Goal: Information Seeking & Learning: Learn about a topic

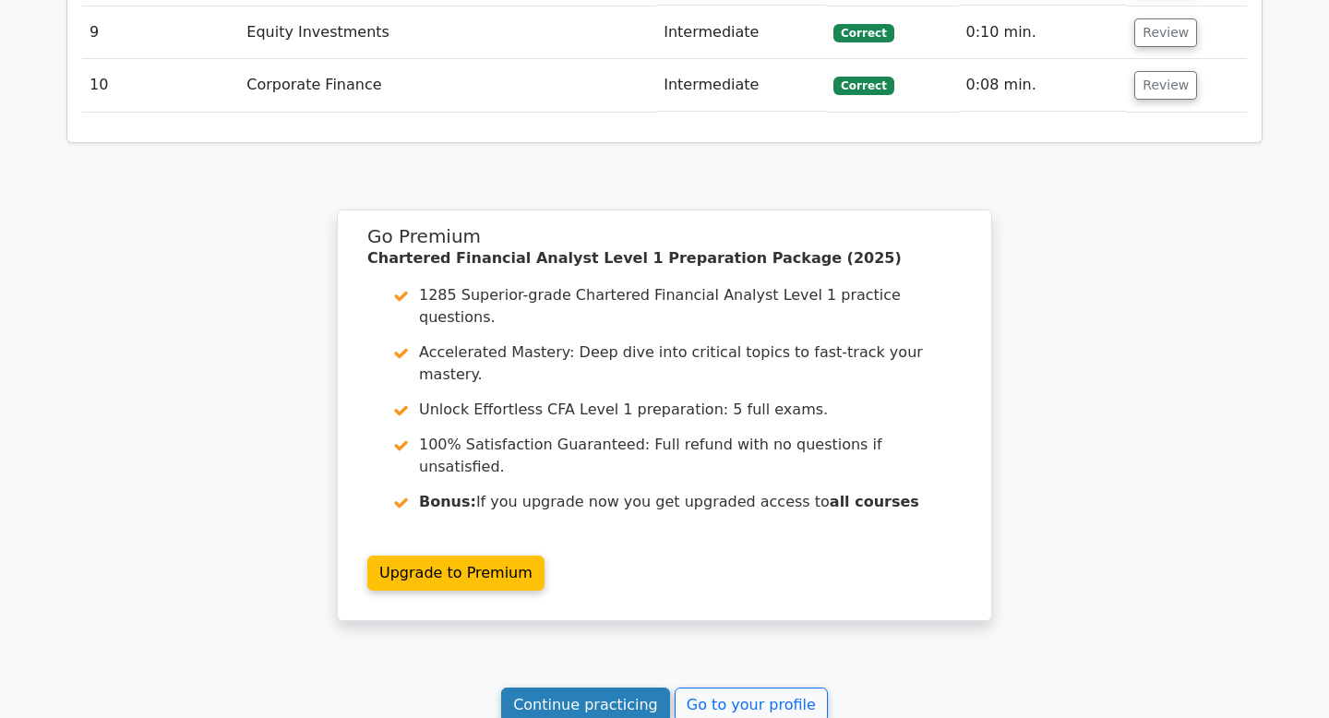
click at [621, 688] on link "Continue practicing" at bounding box center [585, 705] width 169 height 35
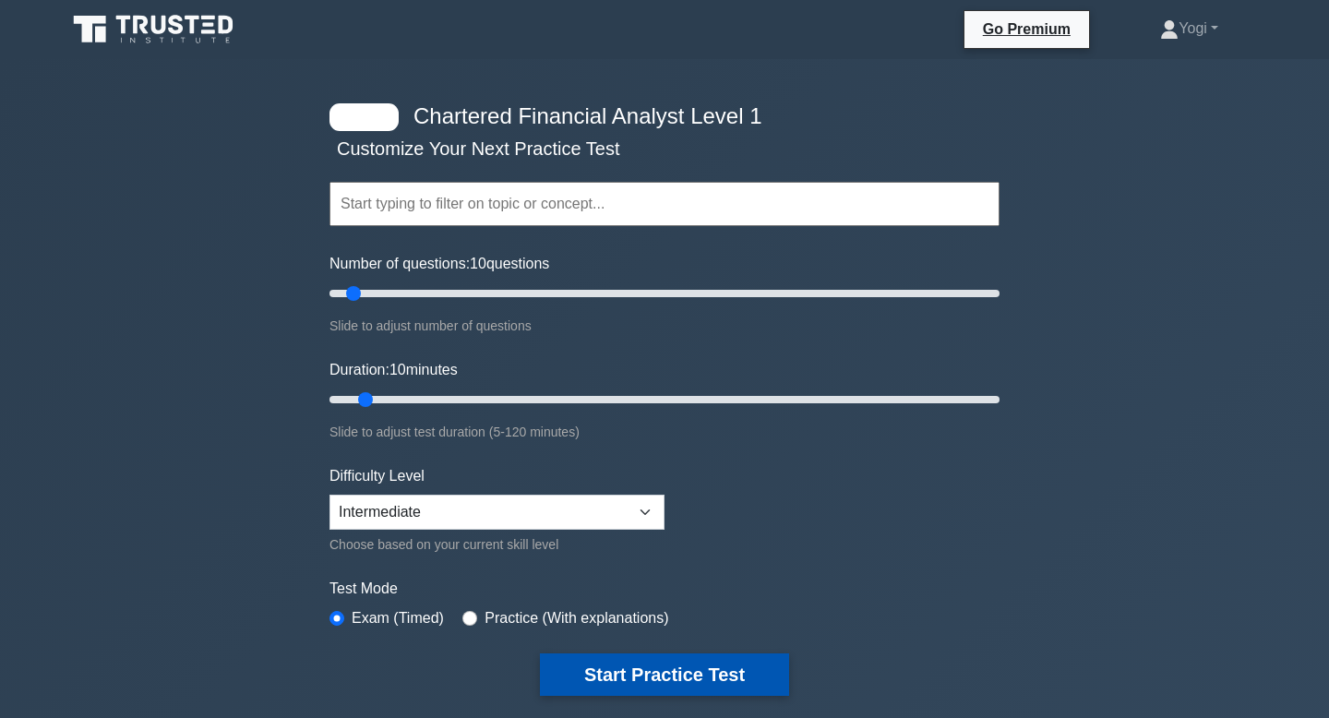
click at [621, 690] on button "Start Practice Test" at bounding box center [664, 674] width 249 height 42
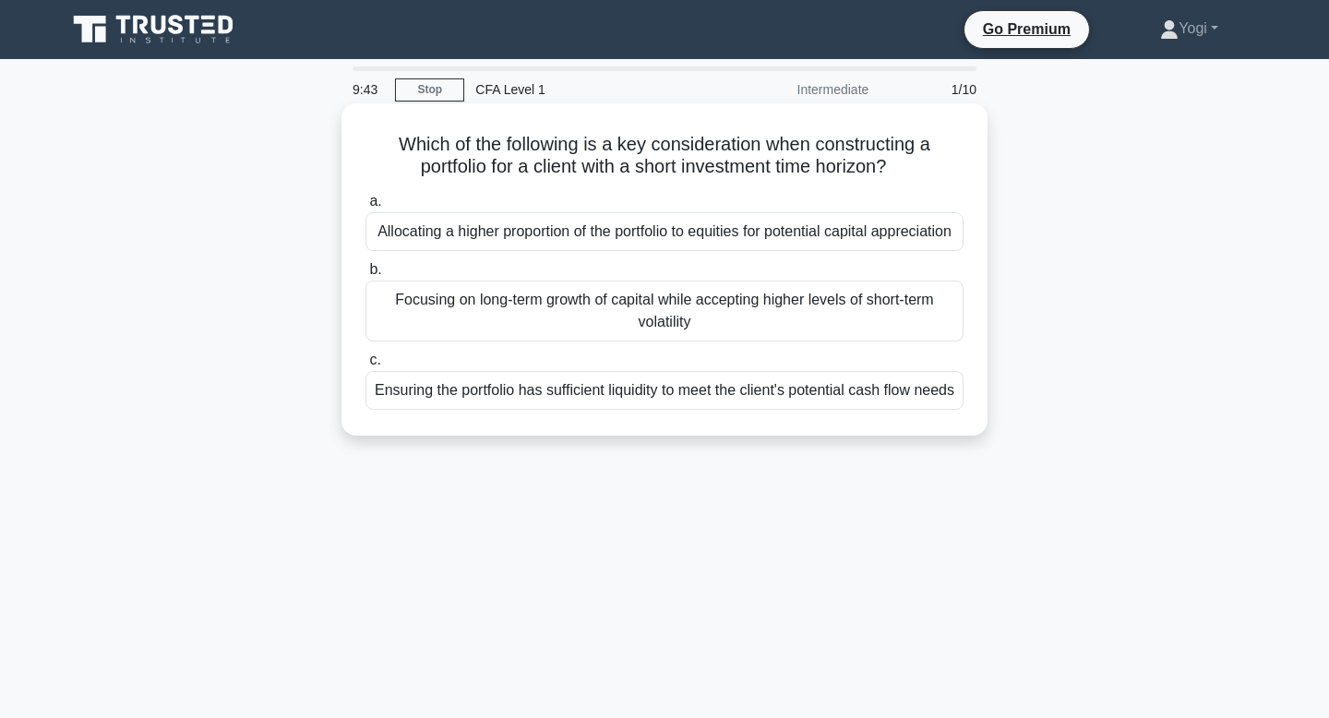
click at [688, 410] on div "Ensuring the portfolio has sufficient liquidity to meet the client's potential …" at bounding box center [664, 390] width 598 height 39
click at [365, 366] on input "c. Ensuring the portfolio has sufficient liquidity to meet the client's potenti…" at bounding box center [365, 360] width 0 height 12
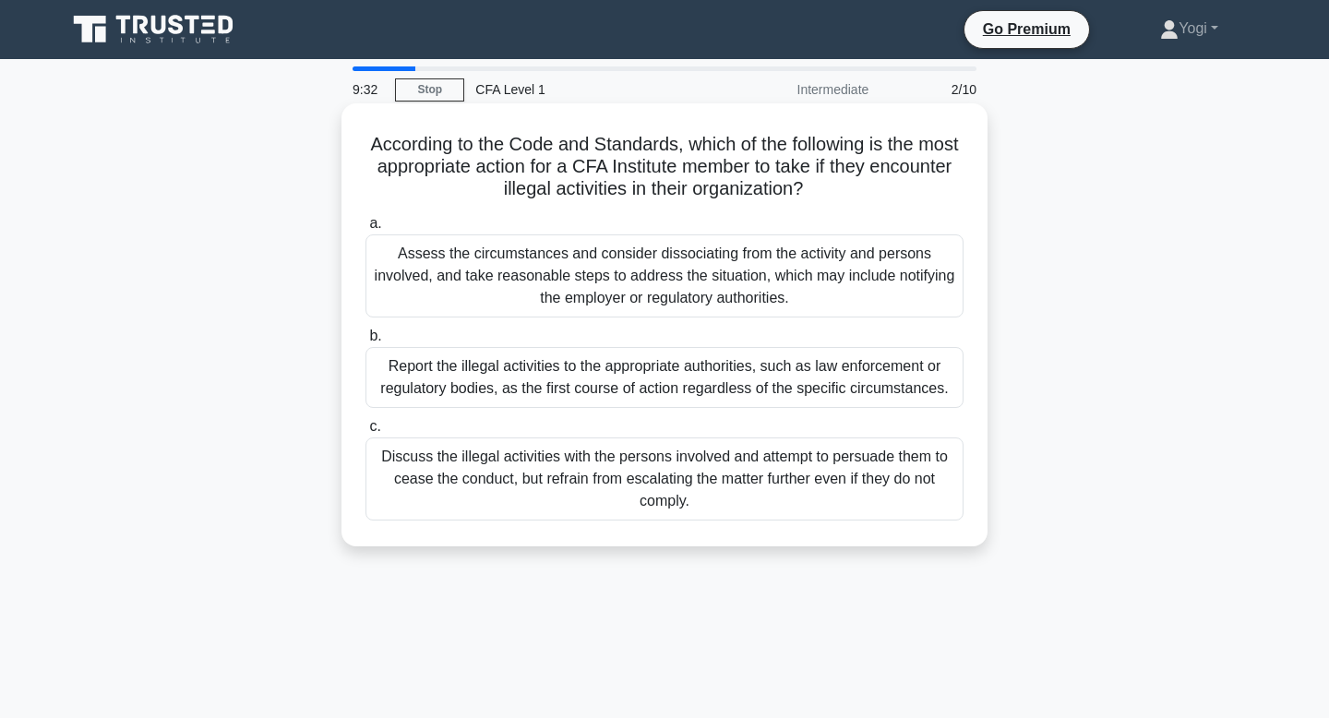
click at [670, 363] on div "Report the illegal activities to the appropriate authorities, such as law enfor…" at bounding box center [664, 377] width 598 height 61
click at [365, 342] on input "b. Report the illegal activities to the appropriate authorities, such as law en…" at bounding box center [365, 336] width 0 height 12
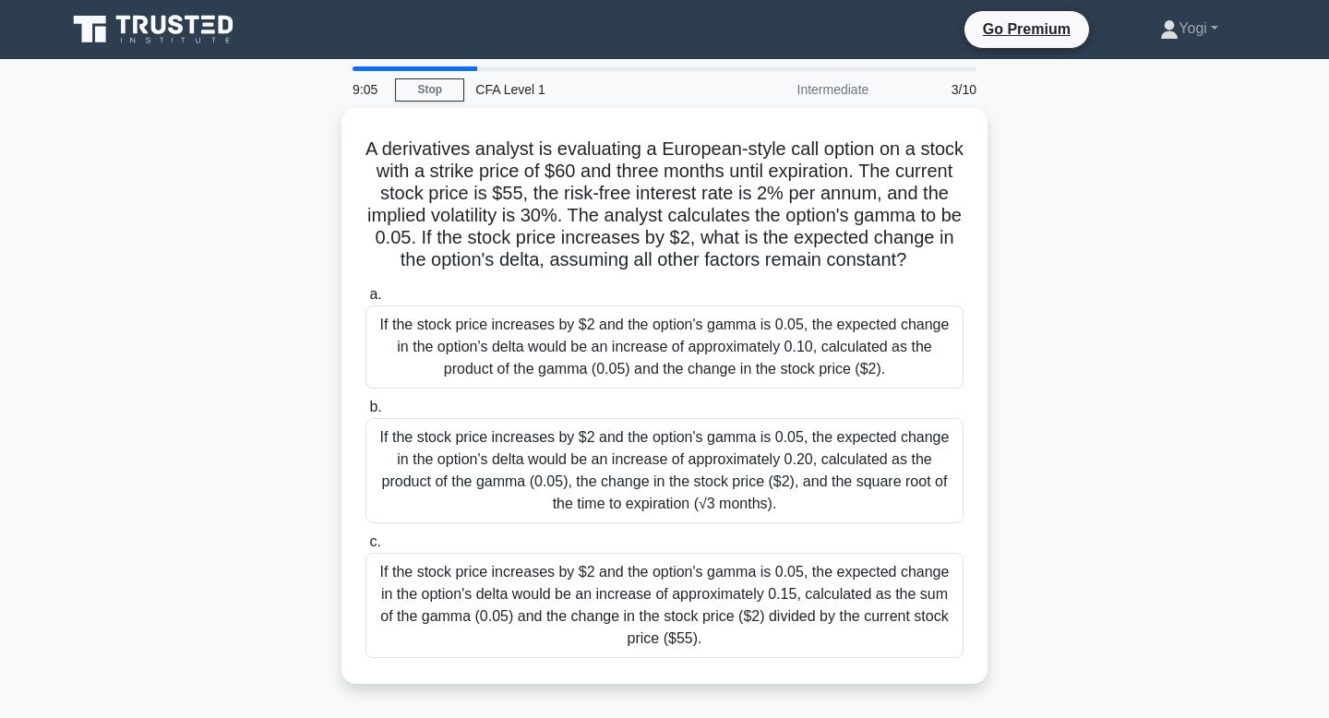
click at [670, 363] on div "If the stock price increases by $2 and the option's gamma is 0.05, the expected…" at bounding box center [664, 346] width 598 height 83
click at [365, 301] on input "a. If the stock price increases by $2 and the option's gamma is 0.05, the expec…" at bounding box center [365, 295] width 0 height 12
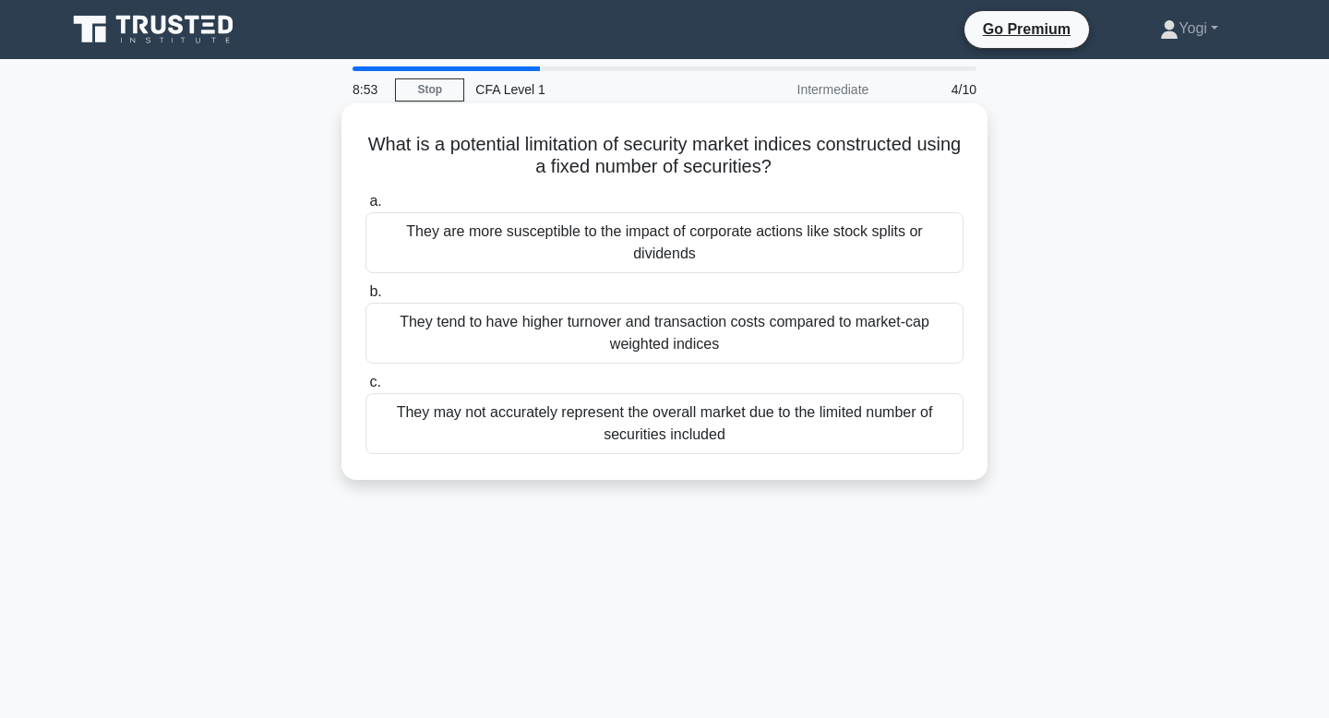
click at [688, 256] on div "They are more susceptible to the impact of corporate actions like stock splits …" at bounding box center [664, 242] width 598 height 61
click at [365, 208] on input "a. They are more susceptible to the impact of corporate actions like stock spli…" at bounding box center [365, 202] width 0 height 12
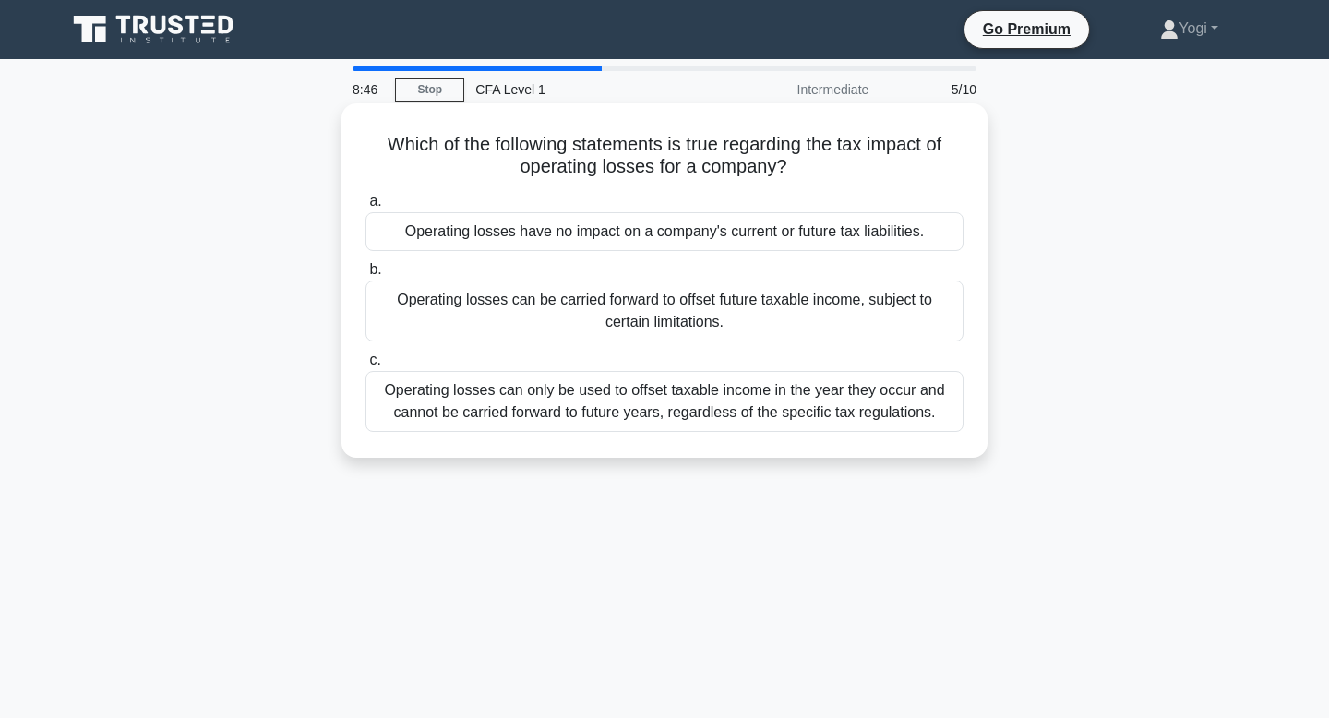
click at [668, 311] on div "Operating losses can be carried forward to offset future taxable income, subjec…" at bounding box center [664, 311] width 598 height 61
click at [365, 276] on input "b. Operating losses can be carried forward to offset future taxable income, sub…" at bounding box center [365, 270] width 0 height 12
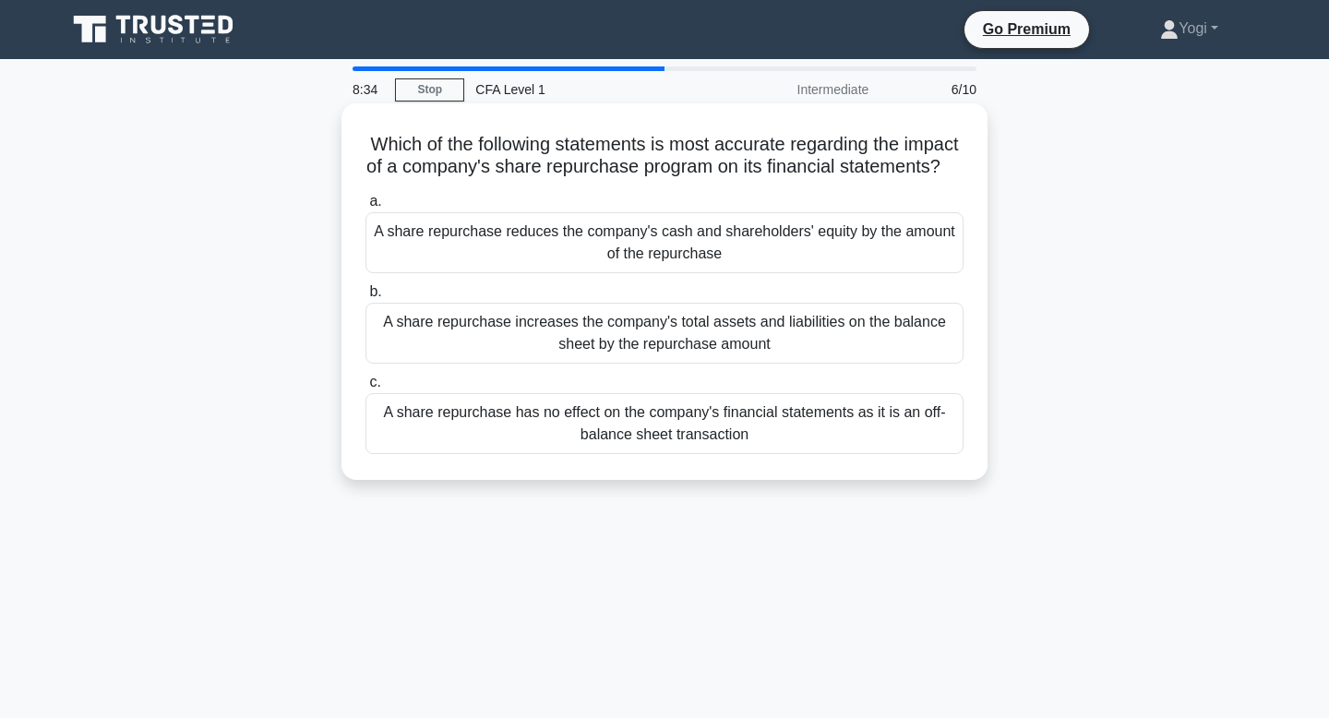
click at [677, 246] on div "A share repurchase reduces the company's cash and shareholders' equity by the a…" at bounding box center [664, 242] width 598 height 61
click at [365, 208] on input "a. A share repurchase reduces the company's cash and shareholders' equity by th…" at bounding box center [365, 202] width 0 height 12
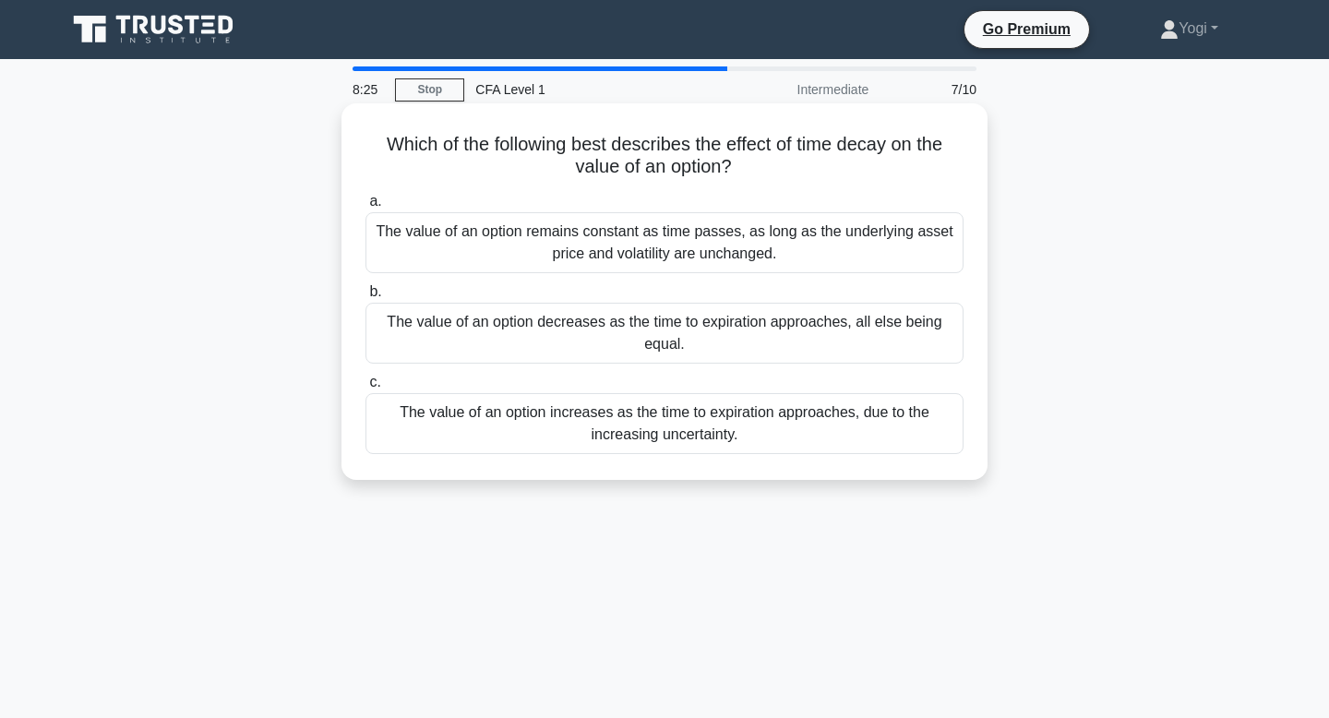
click at [660, 320] on div "The value of an option decreases as the time to expiration approaches, all else…" at bounding box center [664, 333] width 598 height 61
click at [365, 298] on input "b. The value of an option decreases as the time to expiration approaches, all e…" at bounding box center [365, 292] width 0 height 12
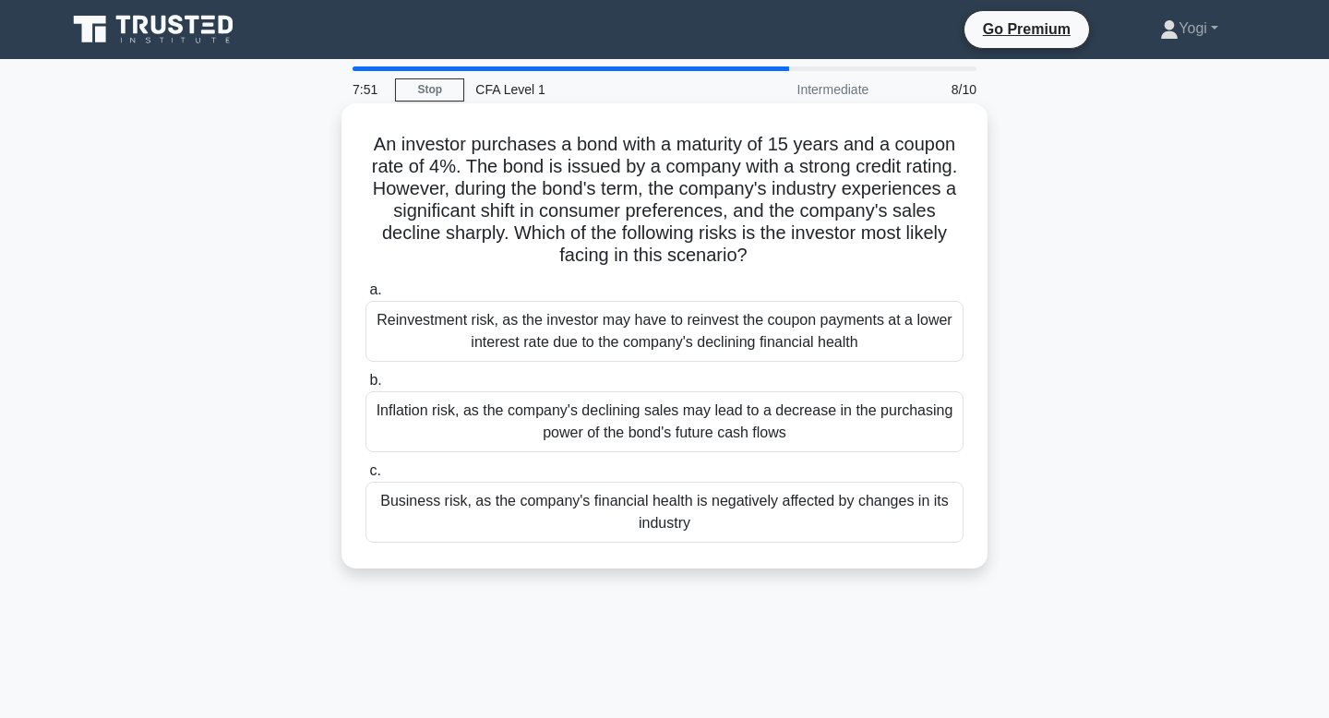
click at [652, 413] on div "Inflation risk, as the company's declining sales may lead to a decrease in the …" at bounding box center [664, 421] width 598 height 61
click at [365, 387] on input "b. Inflation risk, as the company's declining sales may lead to a decrease in t…" at bounding box center [365, 381] width 0 height 12
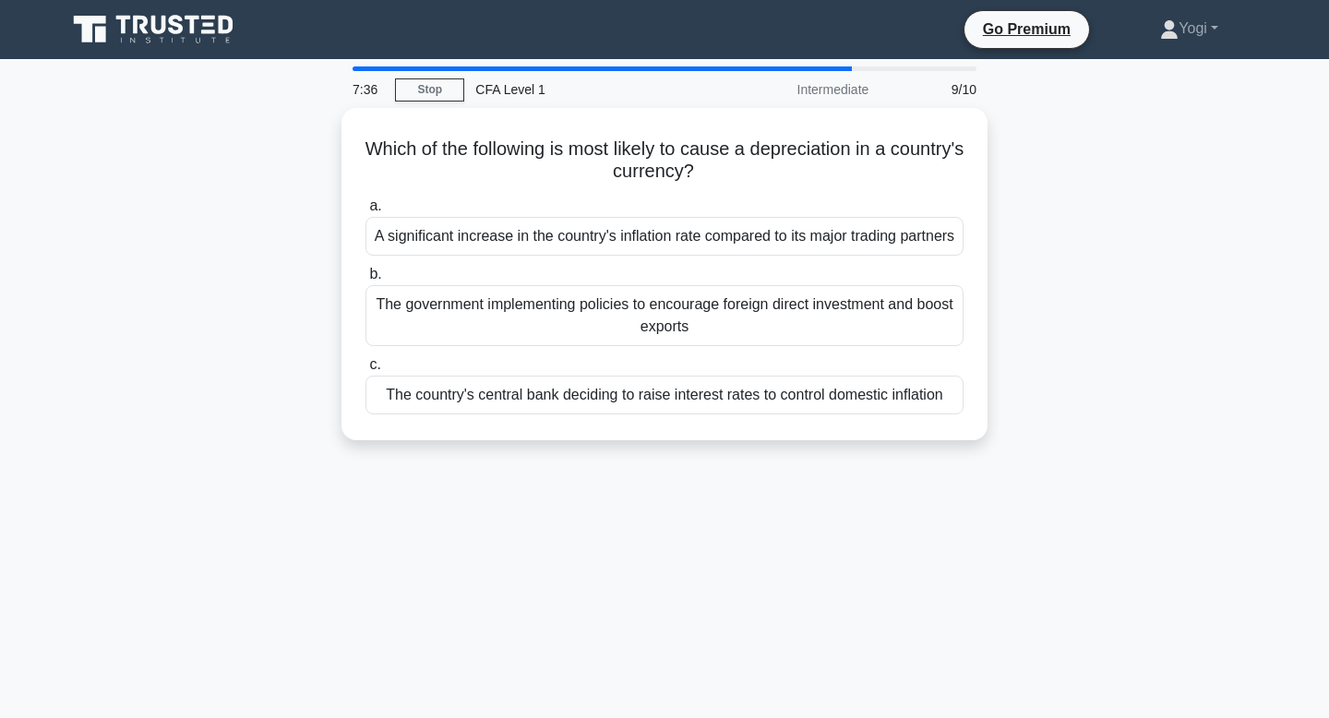
click at [652, 413] on div "The country's central bank deciding to raise interest rates to control domestic…" at bounding box center [664, 395] width 598 height 39
click at [365, 371] on input "c. The country's central bank deciding to raise interest rates to control domes…" at bounding box center [365, 365] width 0 height 12
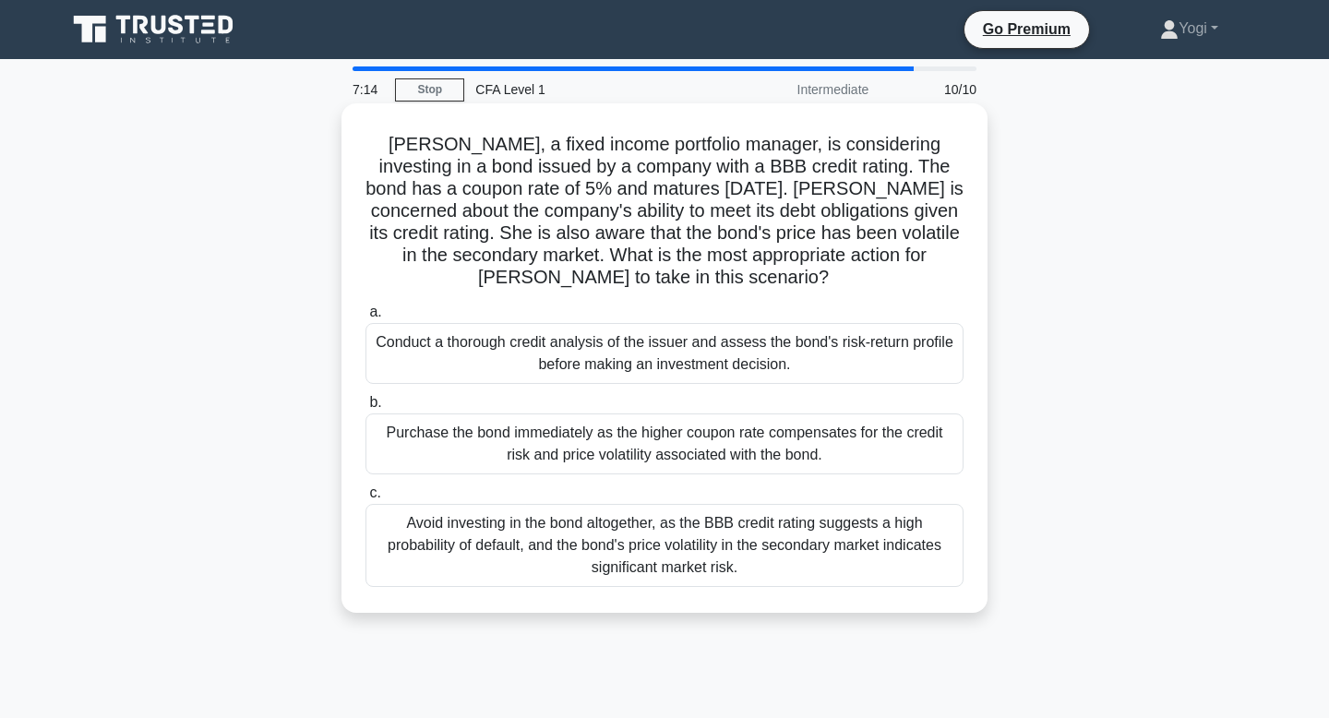
click at [644, 361] on div "Conduct a thorough credit analysis of the issuer and assess the bond's risk-ret…" at bounding box center [664, 353] width 598 height 61
click at [365, 318] on input "a. Conduct a thorough credit analysis of the issuer and assess the bond's risk-…" at bounding box center [365, 312] width 0 height 12
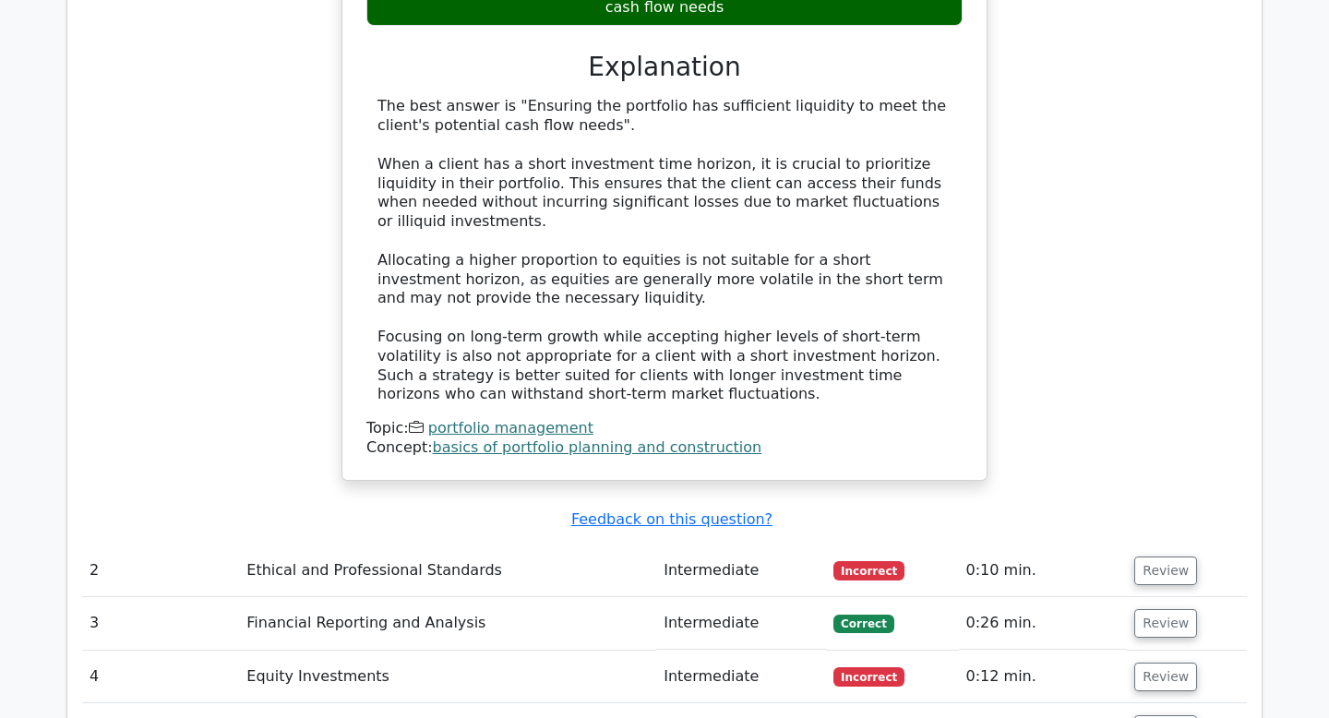
scroll to position [1900, 0]
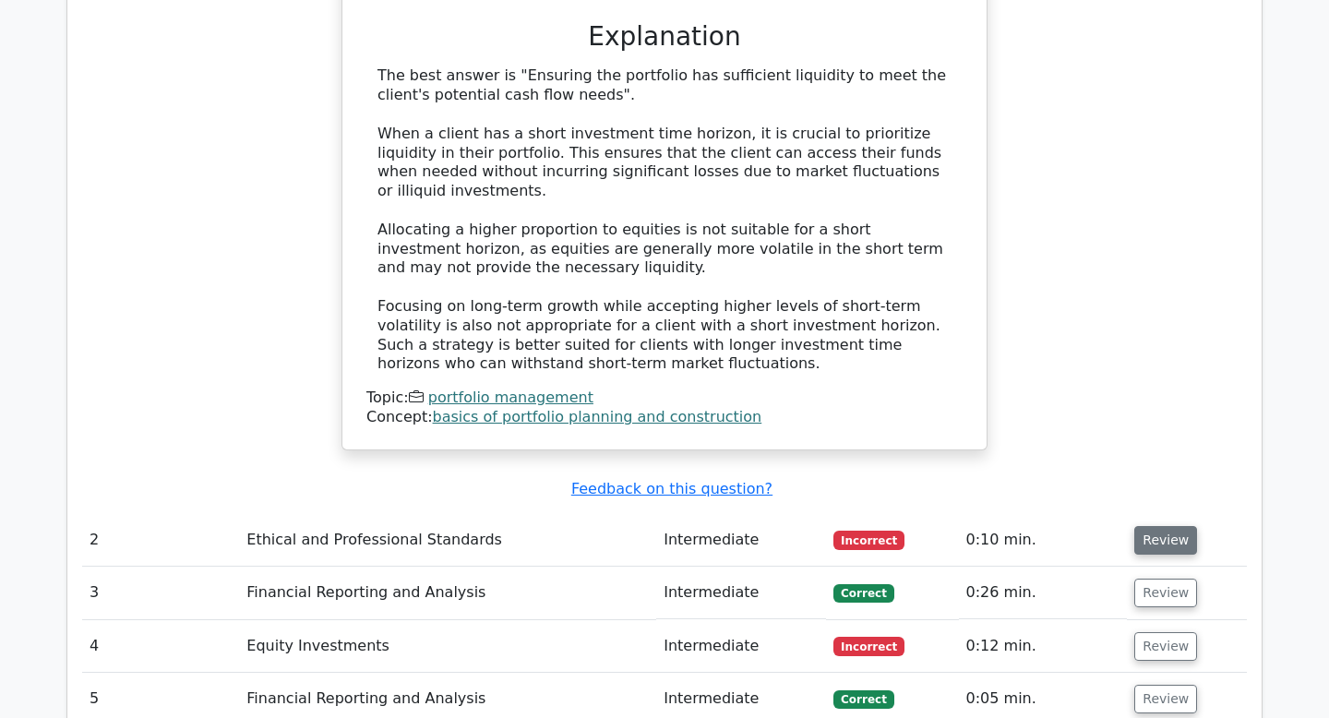
click at [1144, 526] on button "Review" at bounding box center [1165, 540] width 63 height 29
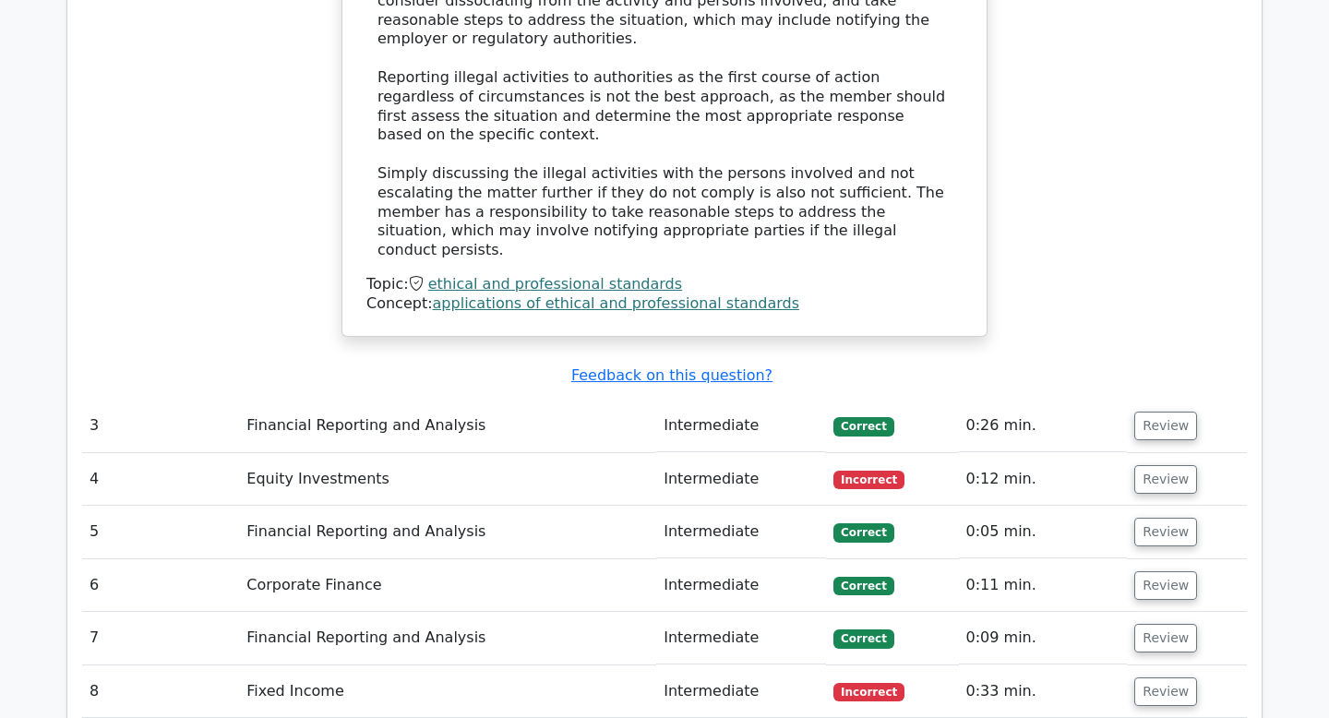
scroll to position [2990, 0]
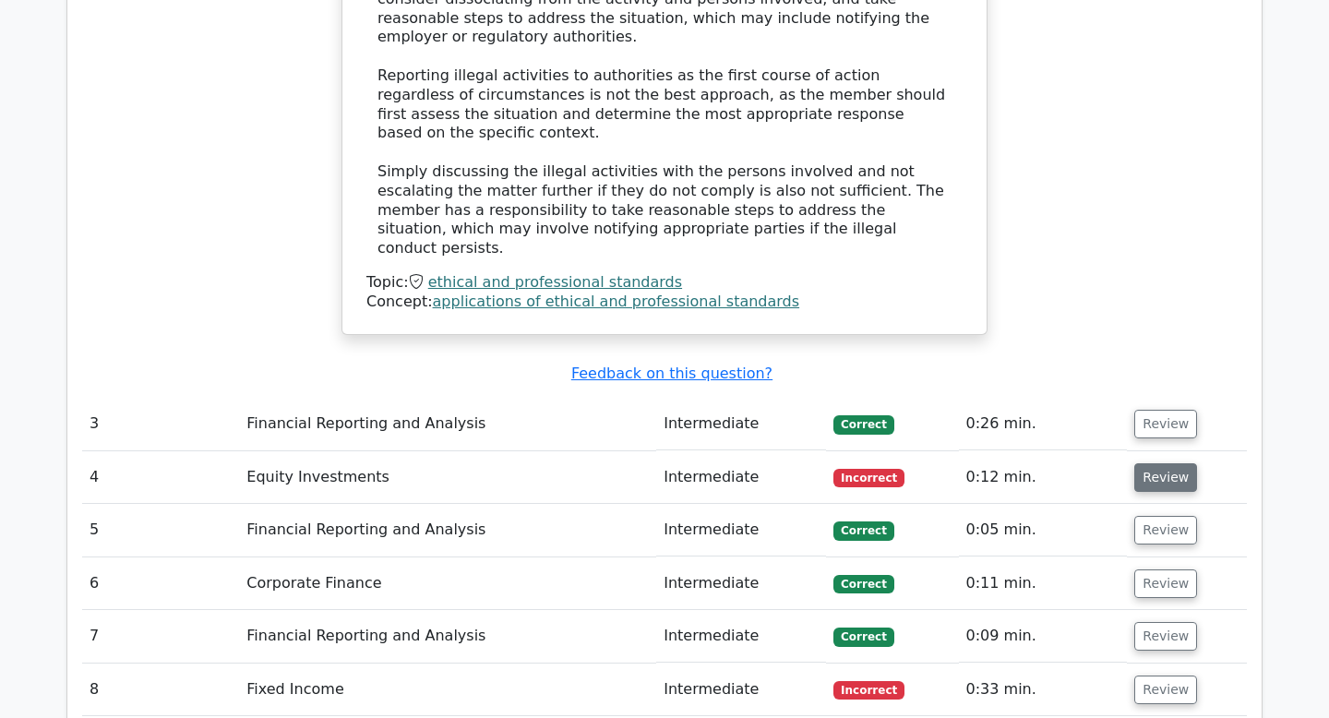
click at [1151, 463] on button "Review" at bounding box center [1165, 477] width 63 height 29
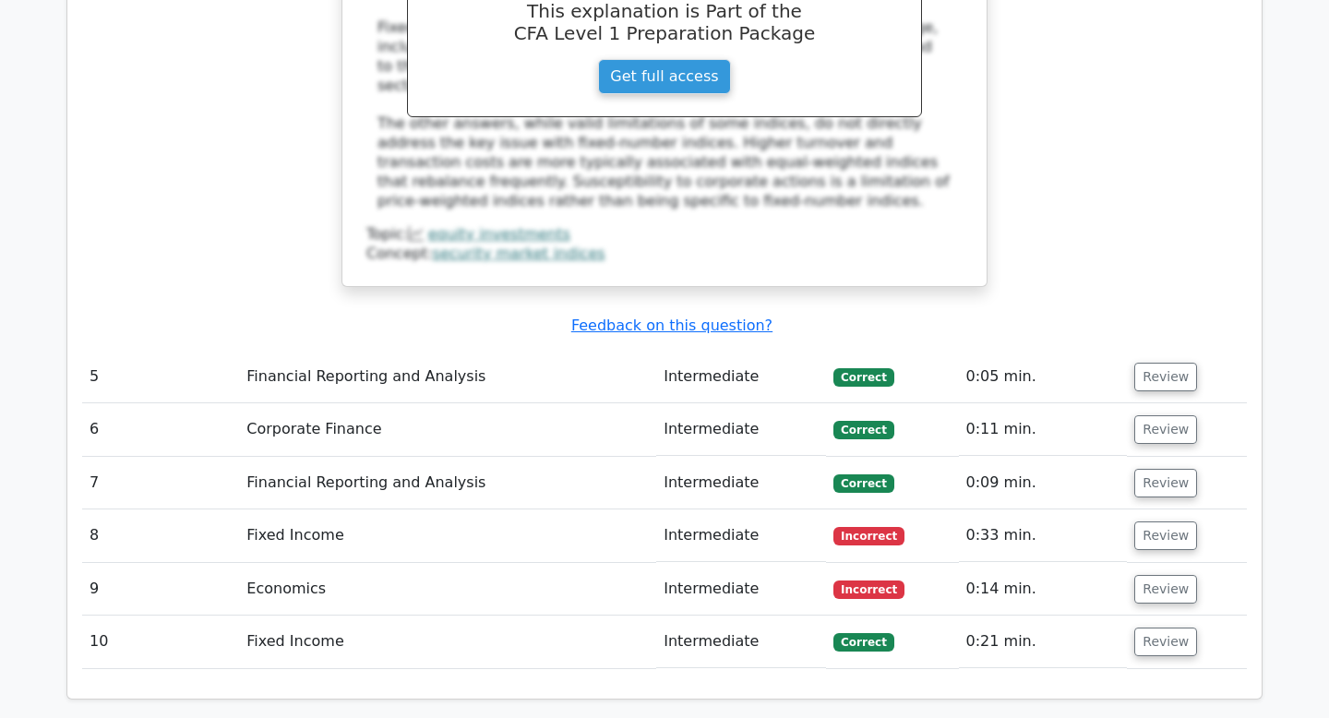
scroll to position [3951, 0]
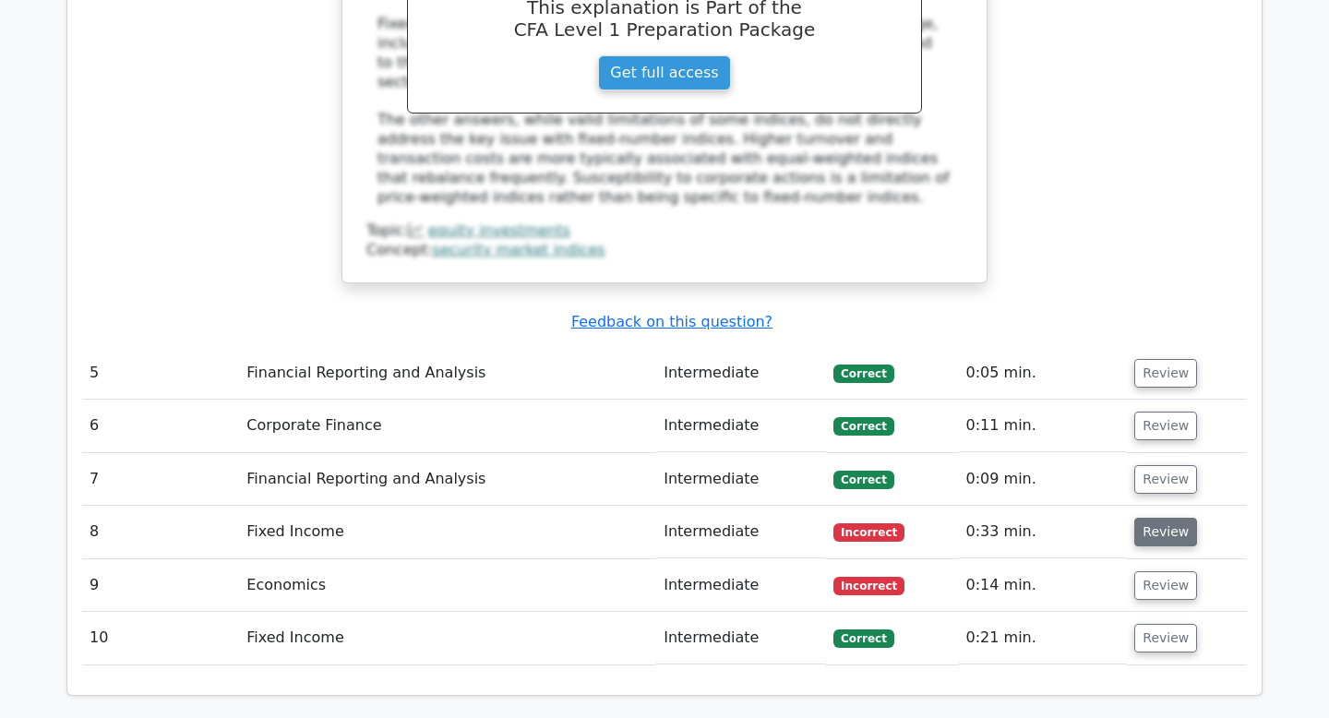
click at [1151, 518] on button "Review" at bounding box center [1165, 532] width 63 height 29
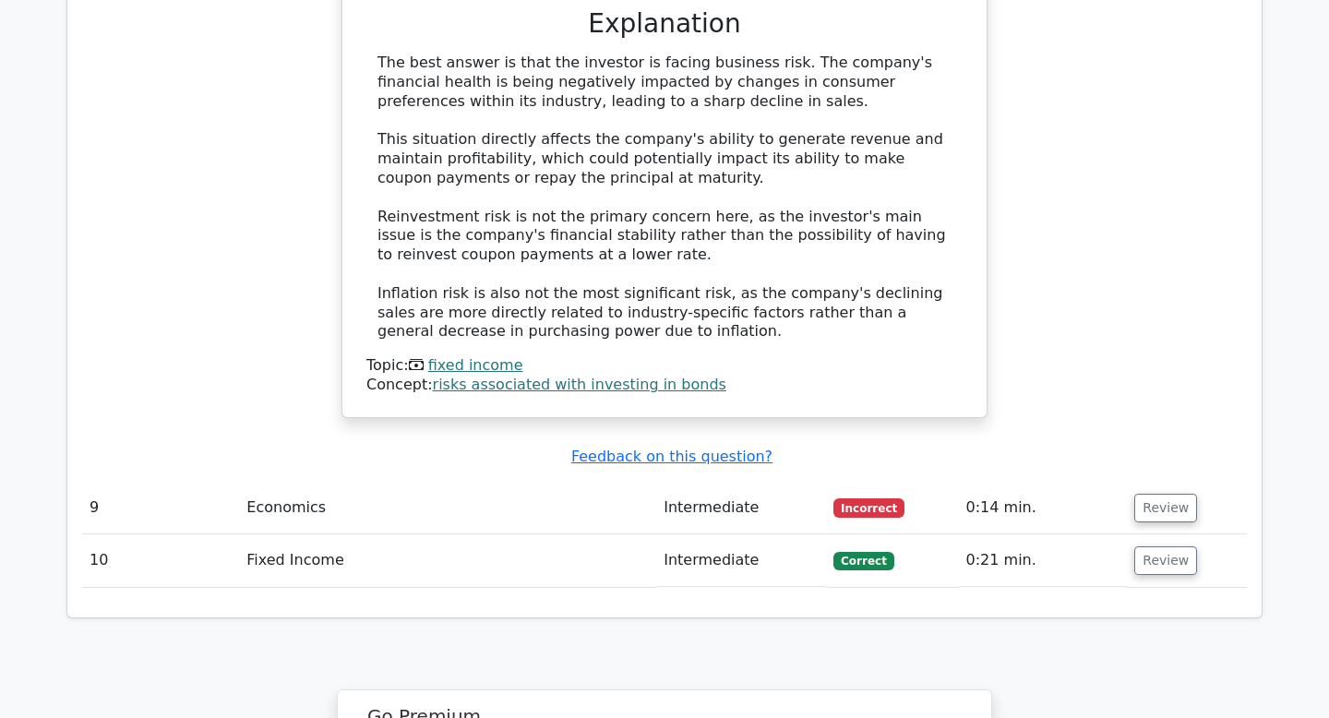
scroll to position [5006, 0]
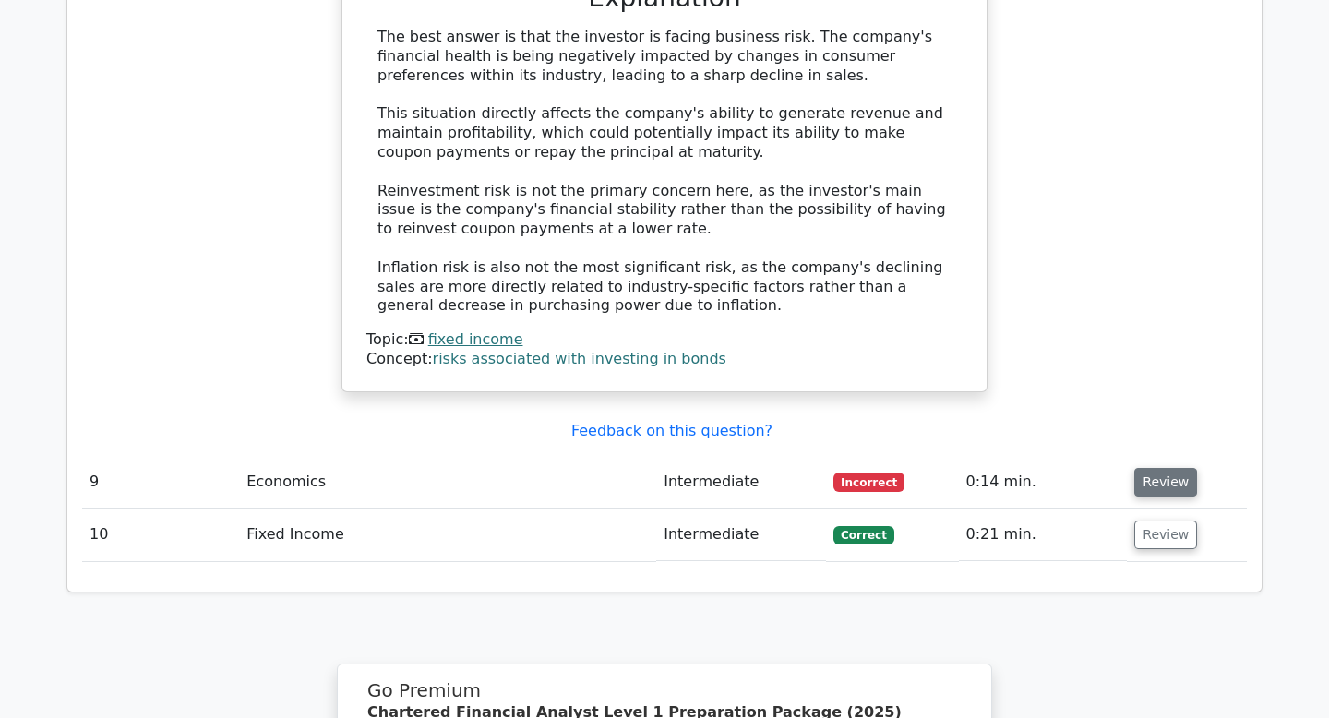
click at [1176, 468] on button "Review" at bounding box center [1165, 482] width 63 height 29
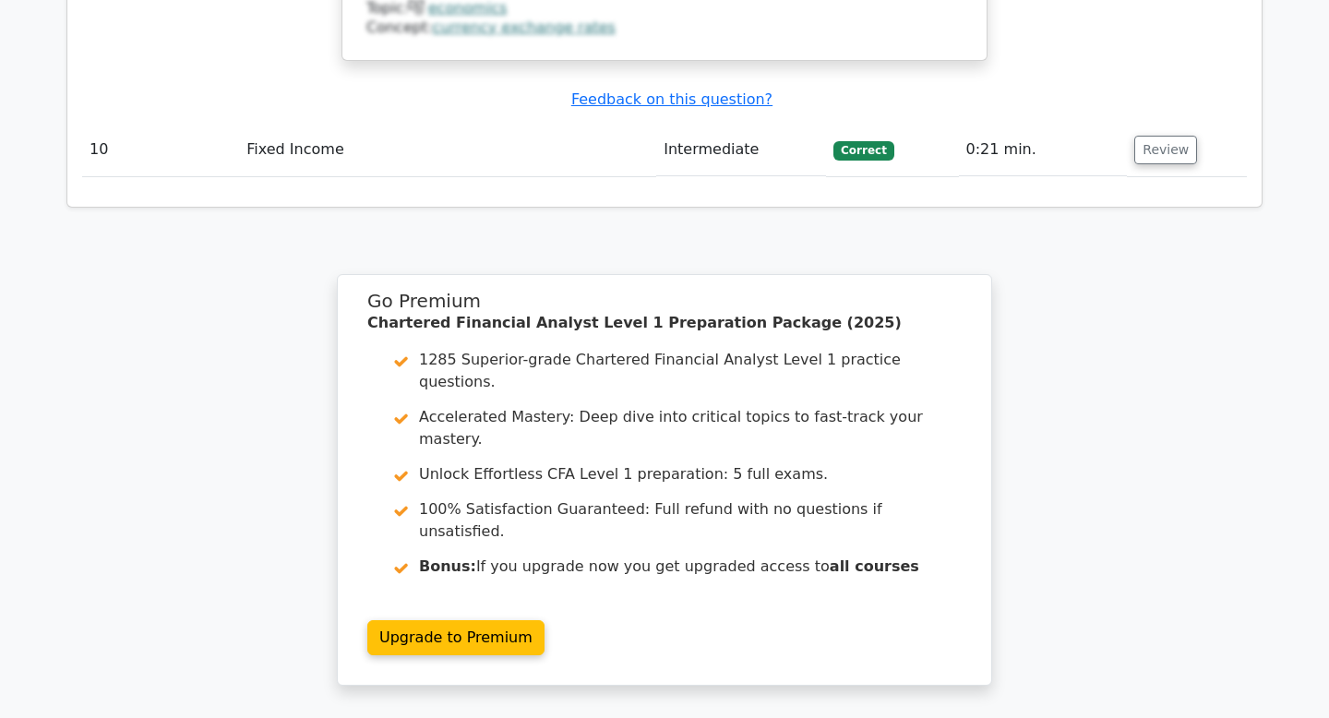
scroll to position [6318, 0]
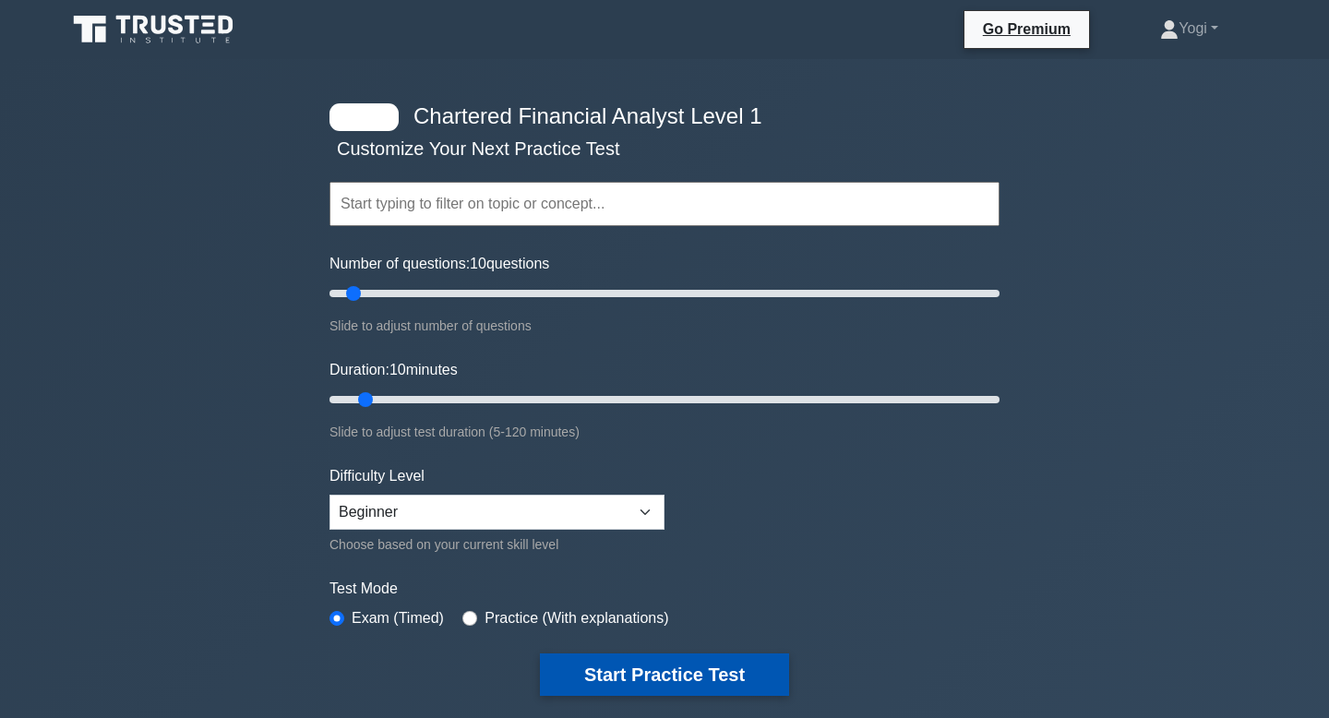
click at [688, 658] on button "Start Practice Test" at bounding box center [664, 674] width 249 height 42
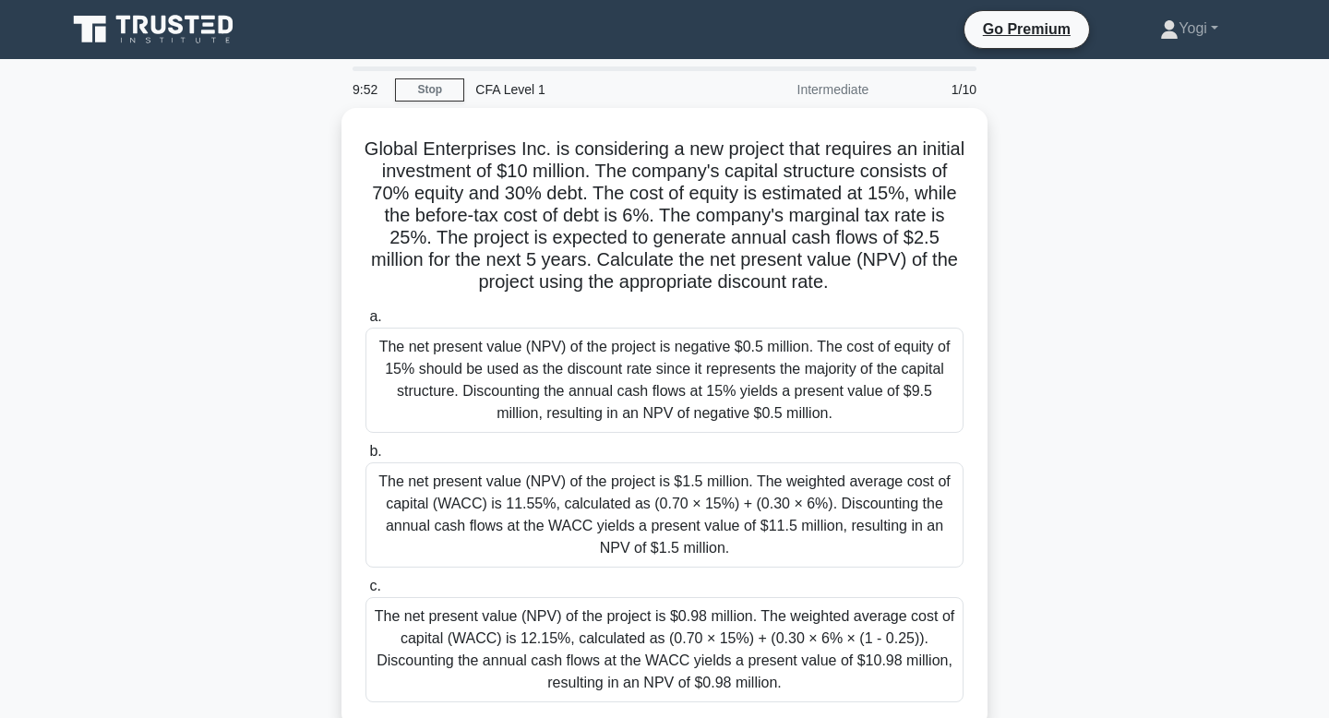
click at [688, 658] on div "The net present value (NPV) of the project is $0.98 million. The weighted avera…" at bounding box center [664, 649] width 598 height 105
click at [365, 592] on input "c. The net present value (NPV) of the project is $0.98 million. The weighted av…" at bounding box center [365, 586] width 0 height 12
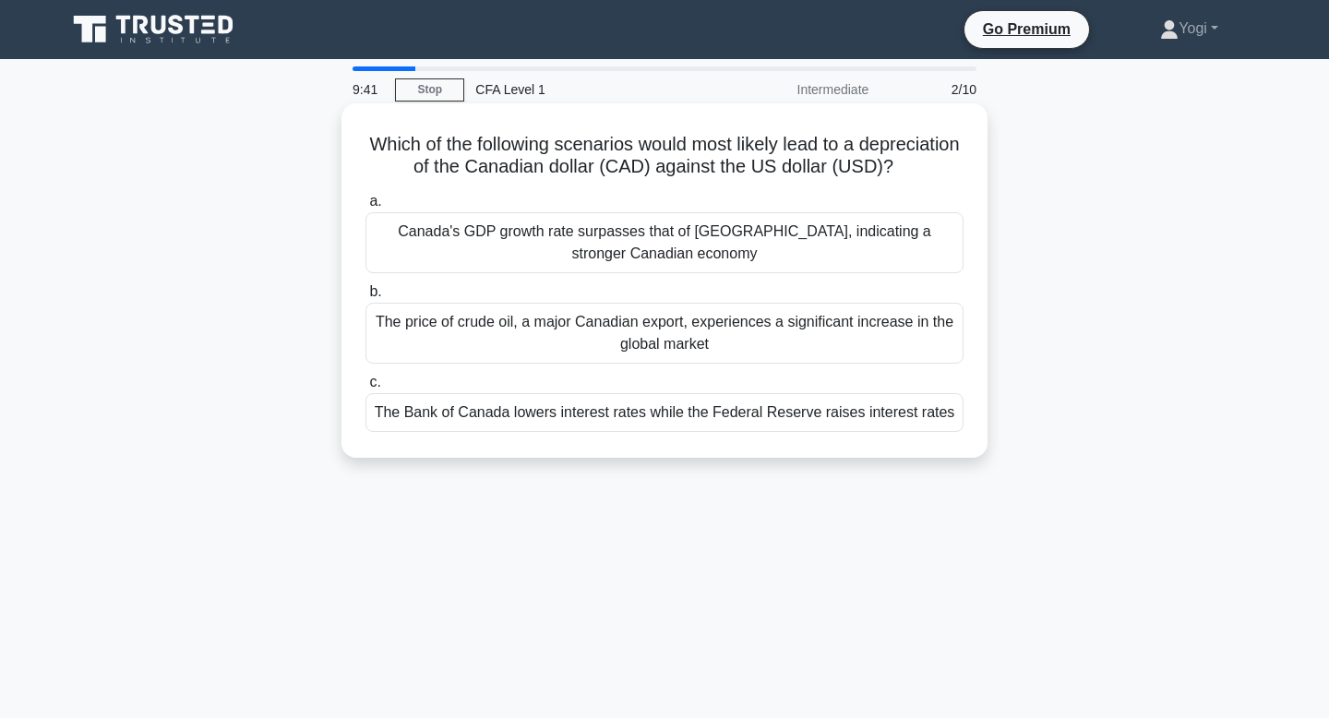
click at [749, 421] on div "The Bank of Canada lowers interest rates while the Federal Reserve raises inter…" at bounding box center [664, 412] width 598 height 39
click at [365, 389] on input "c. The Bank of Canada lowers interest rates while the Federal Reserve raises in…" at bounding box center [365, 383] width 0 height 12
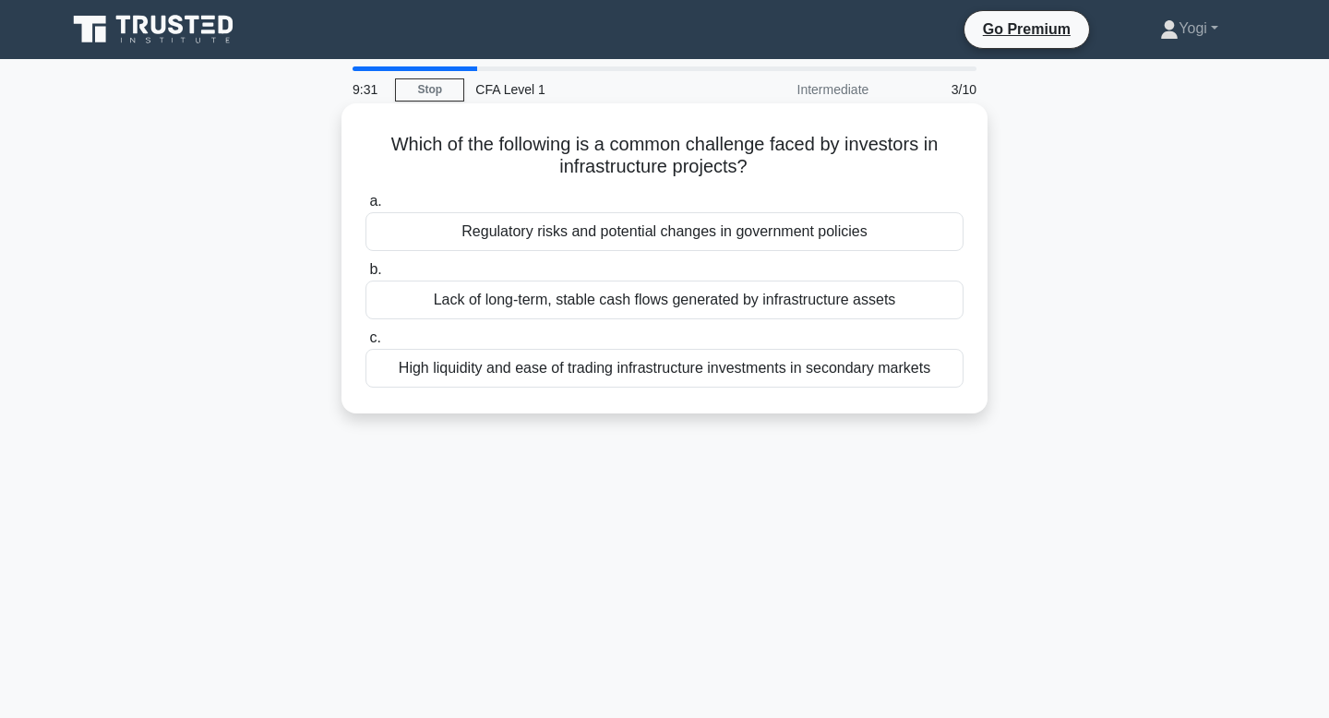
click at [724, 227] on div "Regulatory risks and potential changes in government policies" at bounding box center [664, 231] width 598 height 39
click at [365, 208] on input "a. Regulatory risks and potential changes in government policies" at bounding box center [365, 202] width 0 height 12
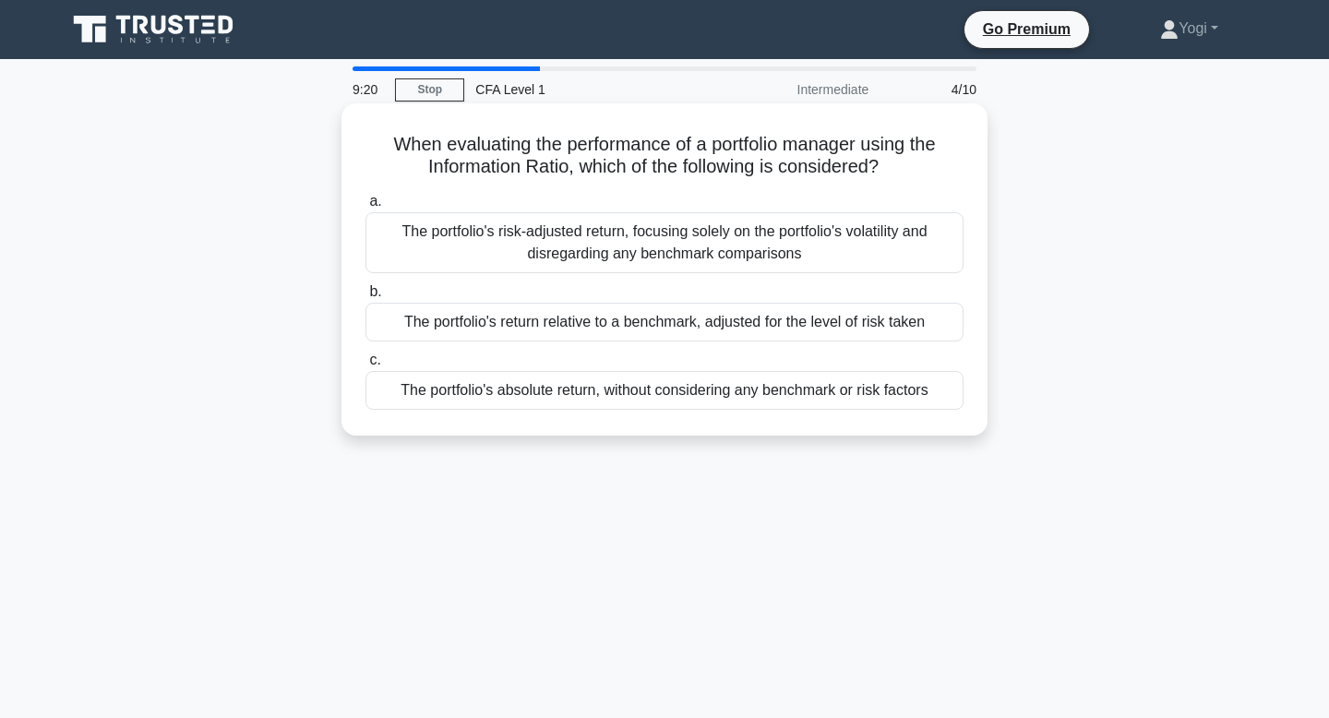
click at [659, 325] on div "The portfolio's return relative to a benchmark, adjusted for the level of risk …" at bounding box center [664, 322] width 598 height 39
click at [365, 298] on input "b. The portfolio's return relative to a benchmark, adjusted for the level of ri…" at bounding box center [365, 292] width 0 height 12
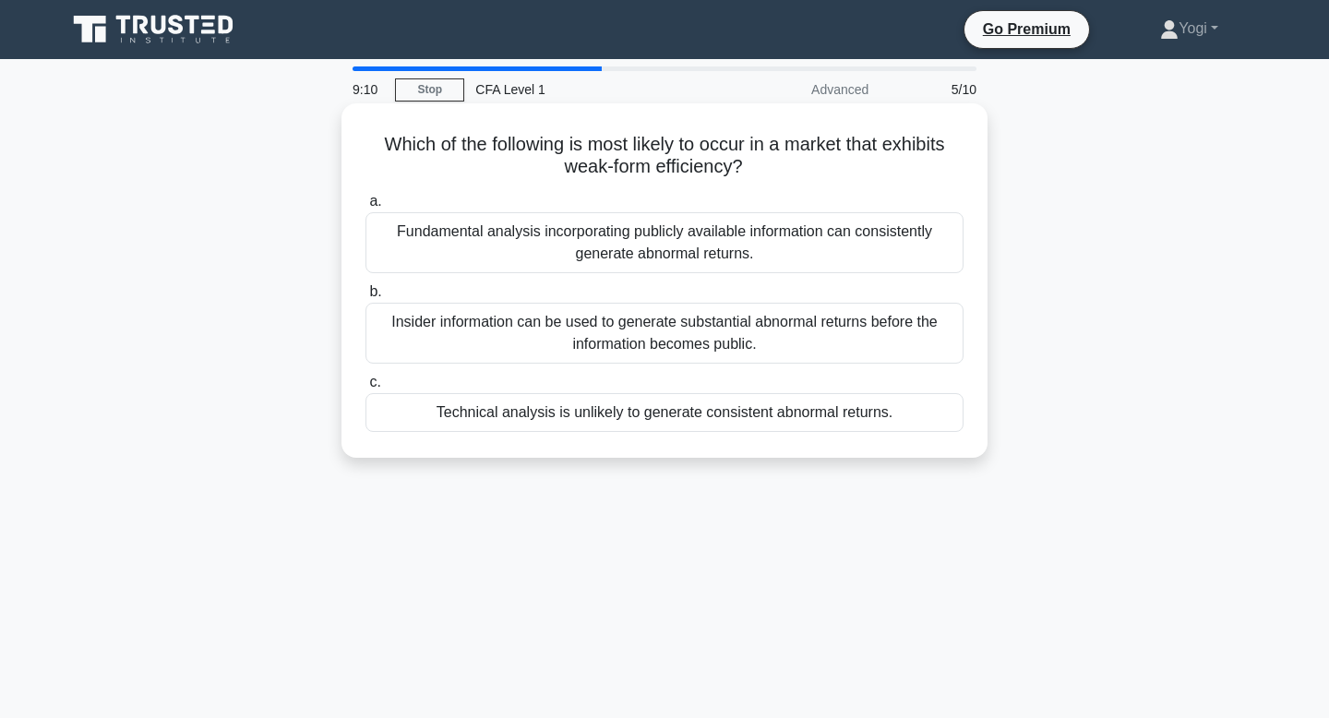
click at [637, 421] on div "Technical analysis is unlikely to generate consistent abnormal returns." at bounding box center [664, 412] width 598 height 39
click at [365, 389] on input "c. Technical analysis is unlikely to generate consistent abnormal returns." at bounding box center [365, 383] width 0 height 12
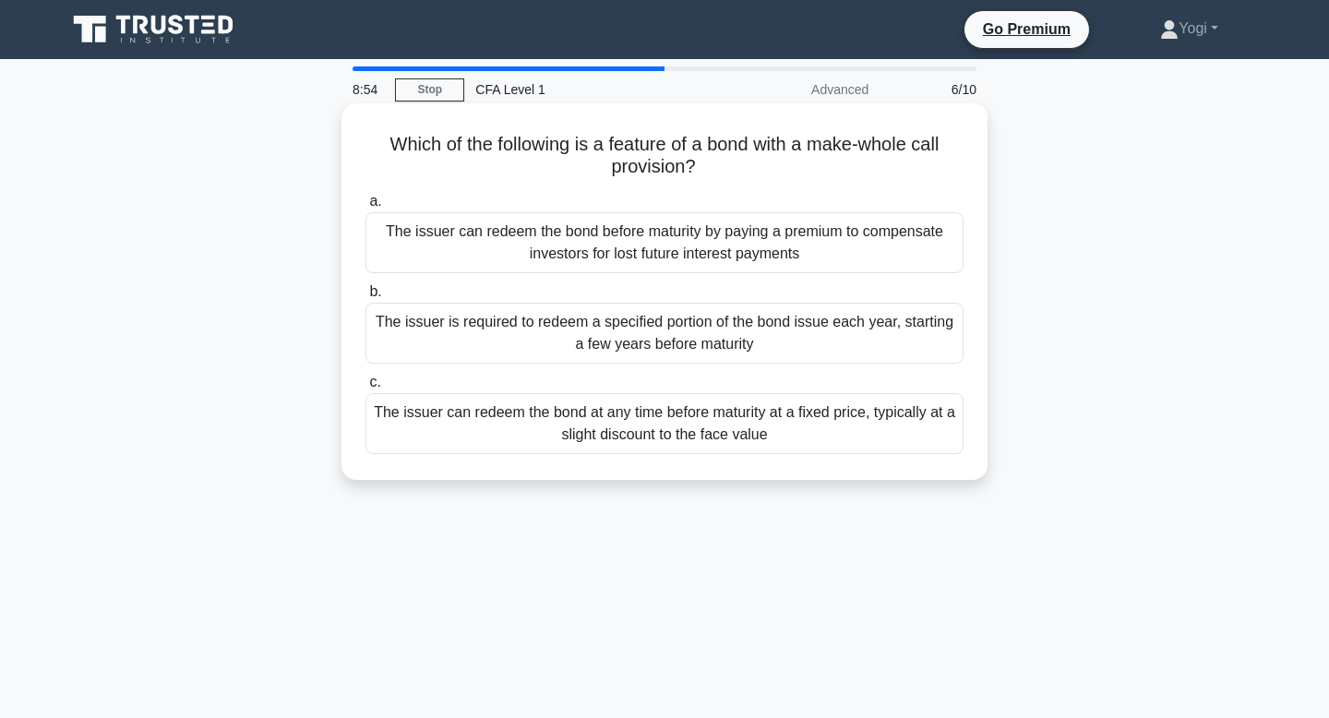
click at [659, 335] on div "The issuer is required to redeem a specified portion of the bond issue each yea…" at bounding box center [664, 333] width 598 height 61
click at [365, 298] on input "b. The issuer is required to redeem a specified portion of the bond issue each …" at bounding box center [365, 292] width 0 height 12
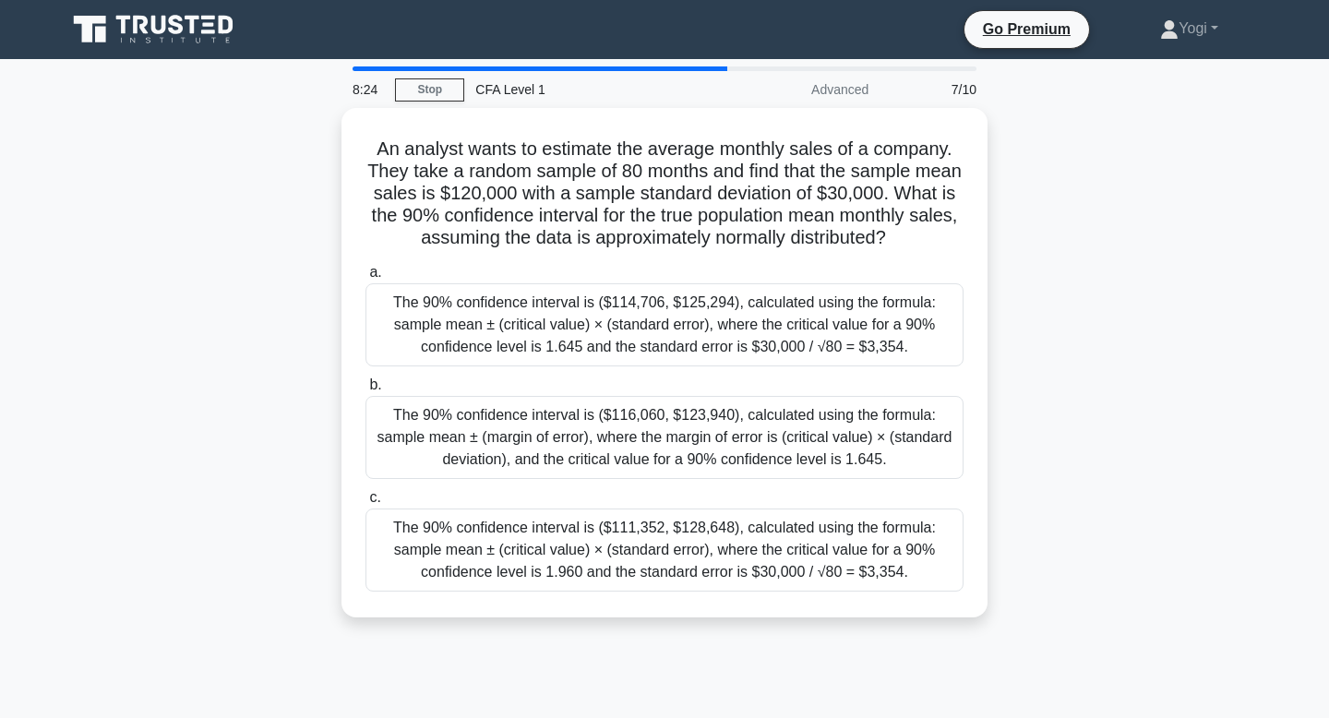
click at [659, 335] on div "The 90% confidence interval is ($114,706, $125,294), calculated using the formu…" at bounding box center [664, 324] width 598 height 83
click at [365, 279] on input "a. The 90% confidence interval is ($114,706, $125,294), calculated using the fo…" at bounding box center [365, 273] width 0 height 12
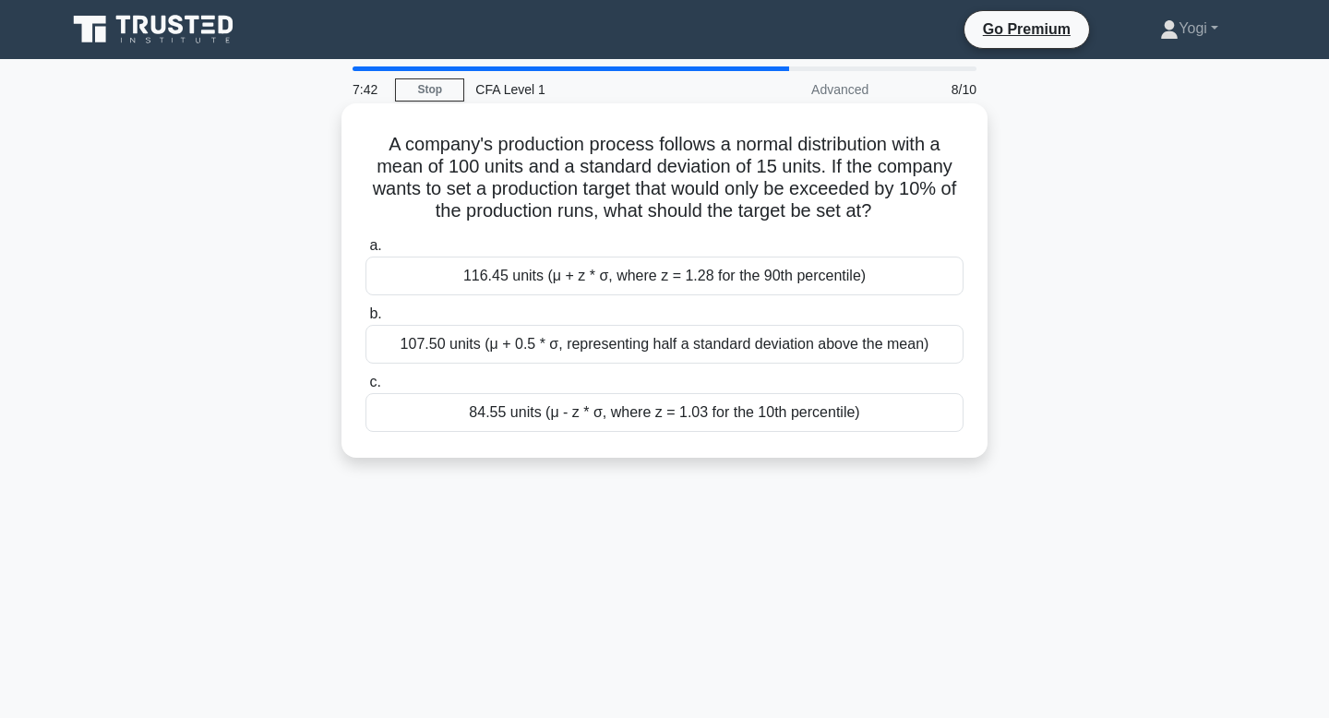
click at [653, 409] on div "84.55 units (μ - z * σ, where z = 1.03 for the 10th percentile)" at bounding box center [664, 412] width 598 height 39
click at [365, 389] on input "c. 84.55 units (μ - z * σ, where z = 1.03 for the 10th percentile)" at bounding box center [365, 383] width 0 height 12
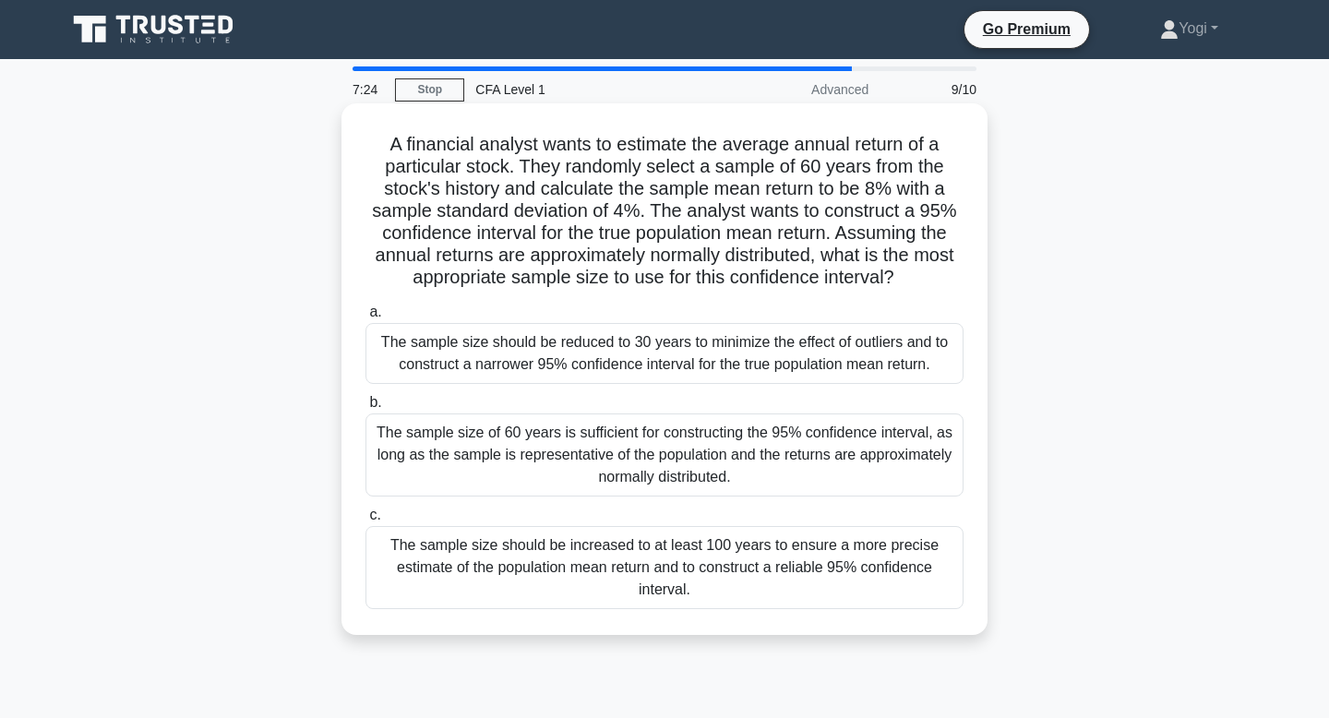
click at [665, 368] on div "The sample size should be reduced to 30 years to minimize the effect of outlier…" at bounding box center [664, 353] width 598 height 61
click at [365, 318] on input "a. The sample size should be reduced to 30 years to minimize the effect of outl…" at bounding box center [365, 312] width 0 height 12
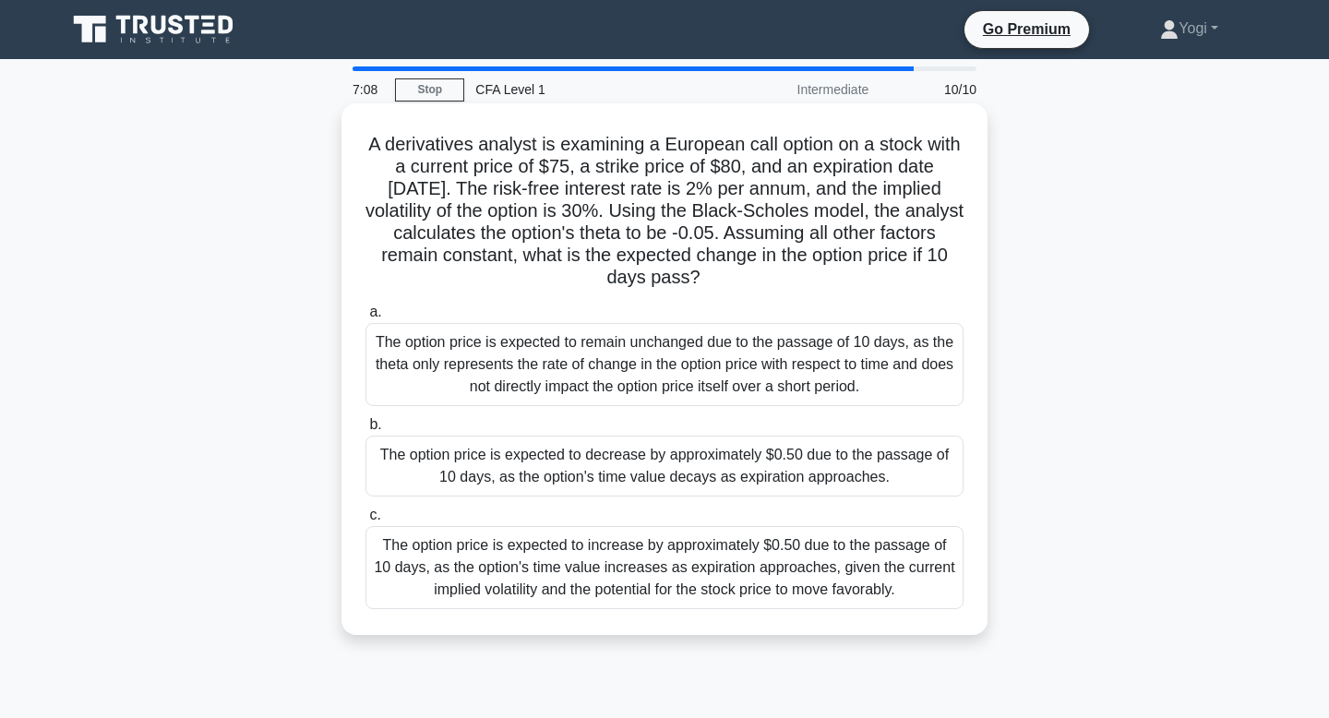
click at [656, 446] on div "The option price is expected to decrease by approximately $0.50 due to the pass…" at bounding box center [664, 466] width 598 height 61
click at [365, 431] on input "b. The option price is expected to decrease by approximately $0.50 due to the p…" at bounding box center [365, 425] width 0 height 12
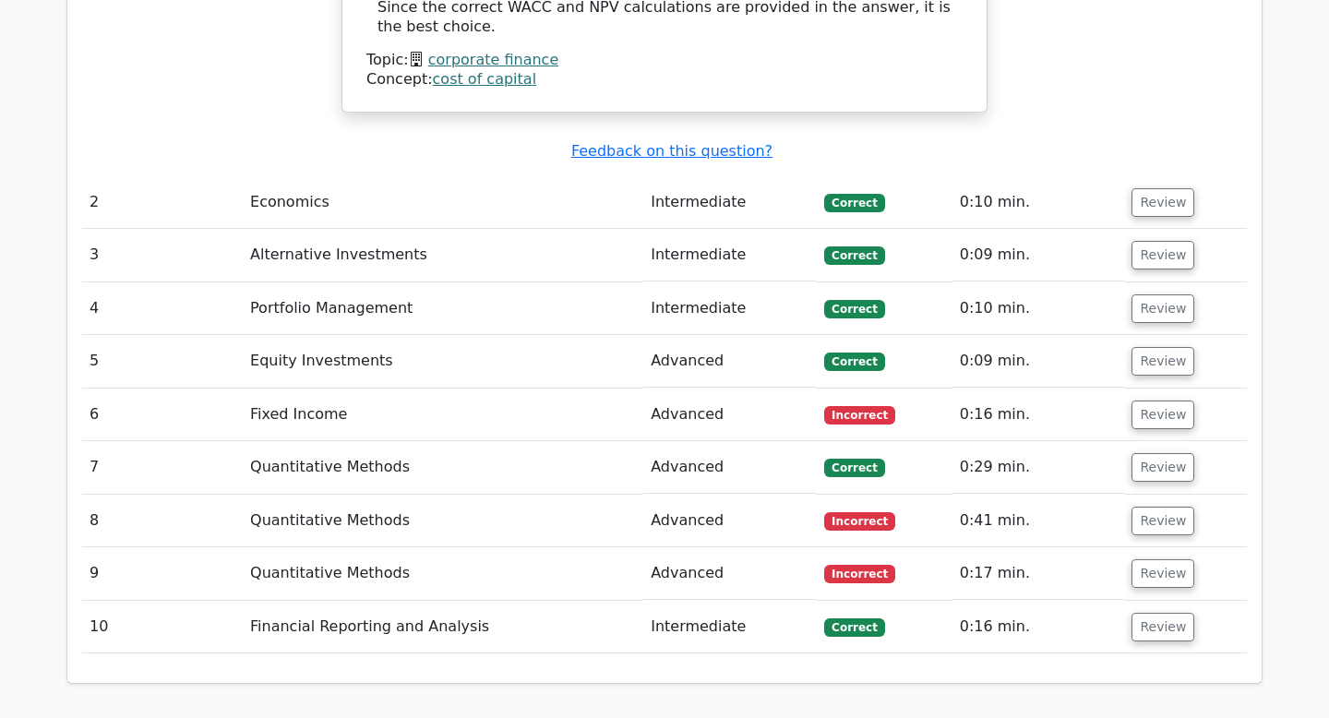
scroll to position [2687, 0]
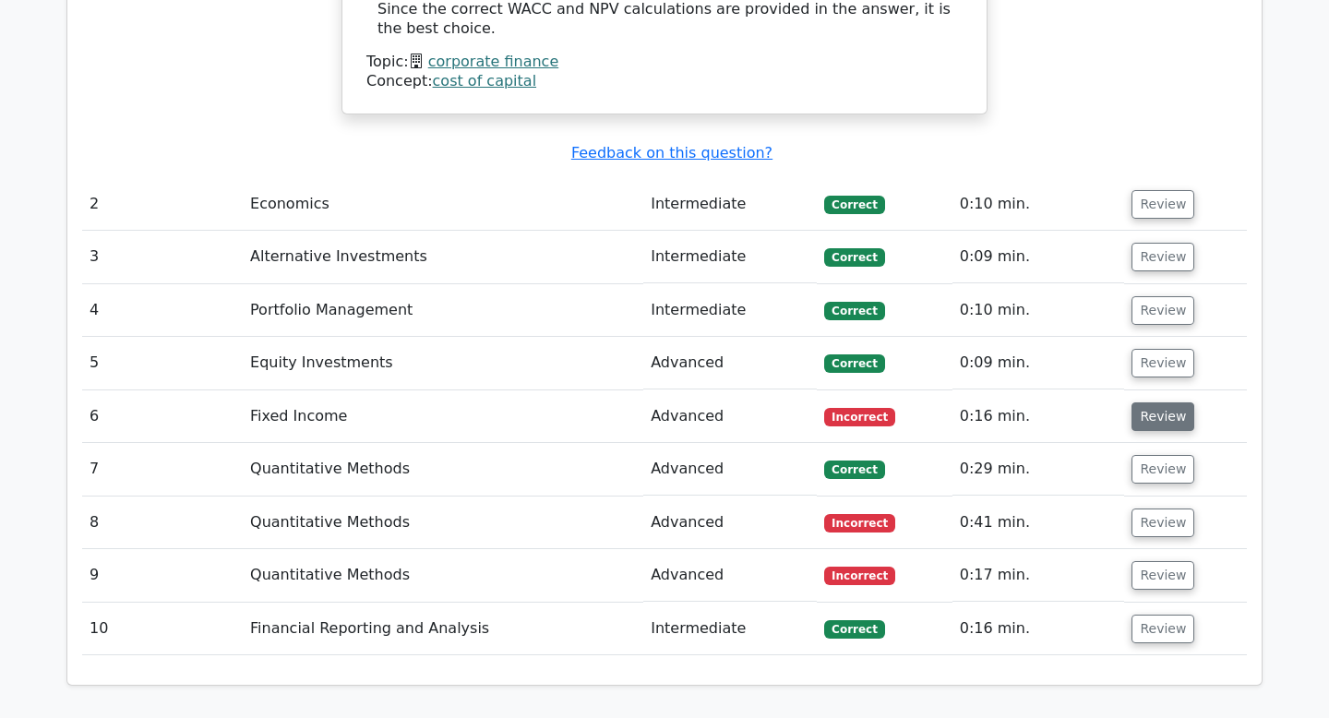
click at [1157, 402] on button "Review" at bounding box center [1162, 416] width 63 height 29
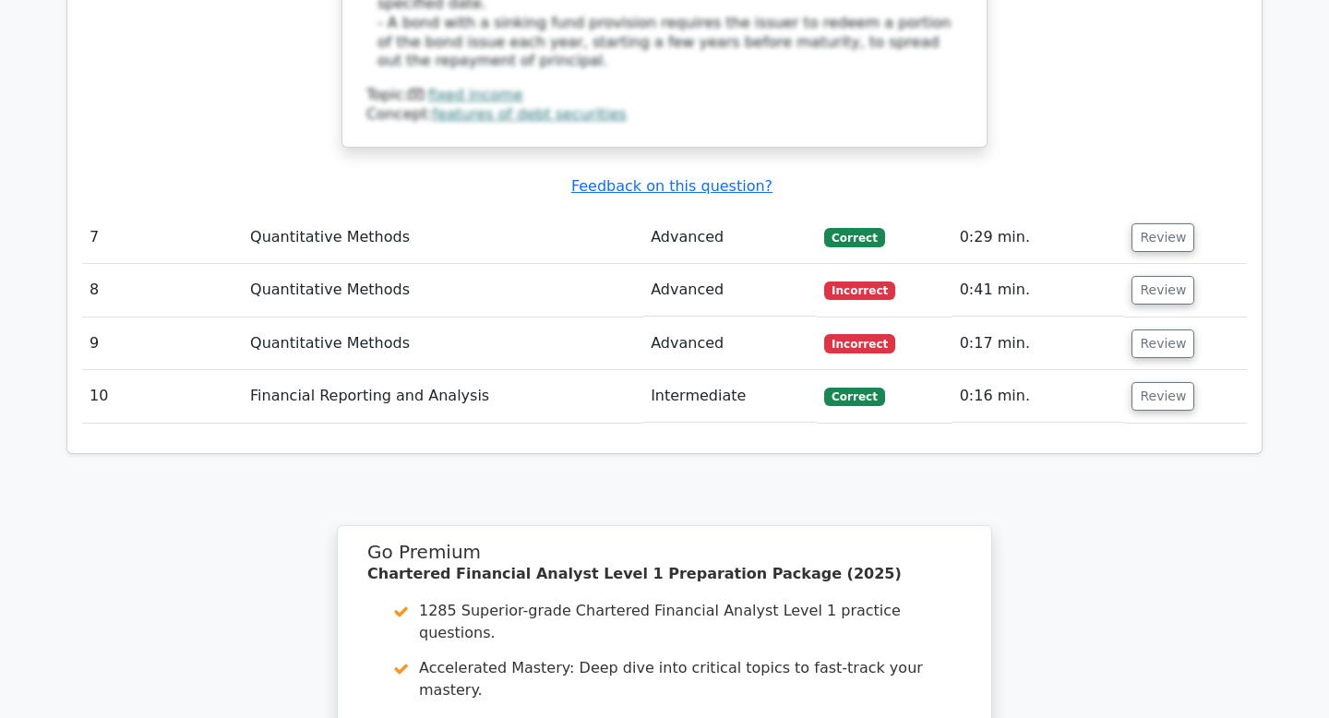
scroll to position [3753, 0]
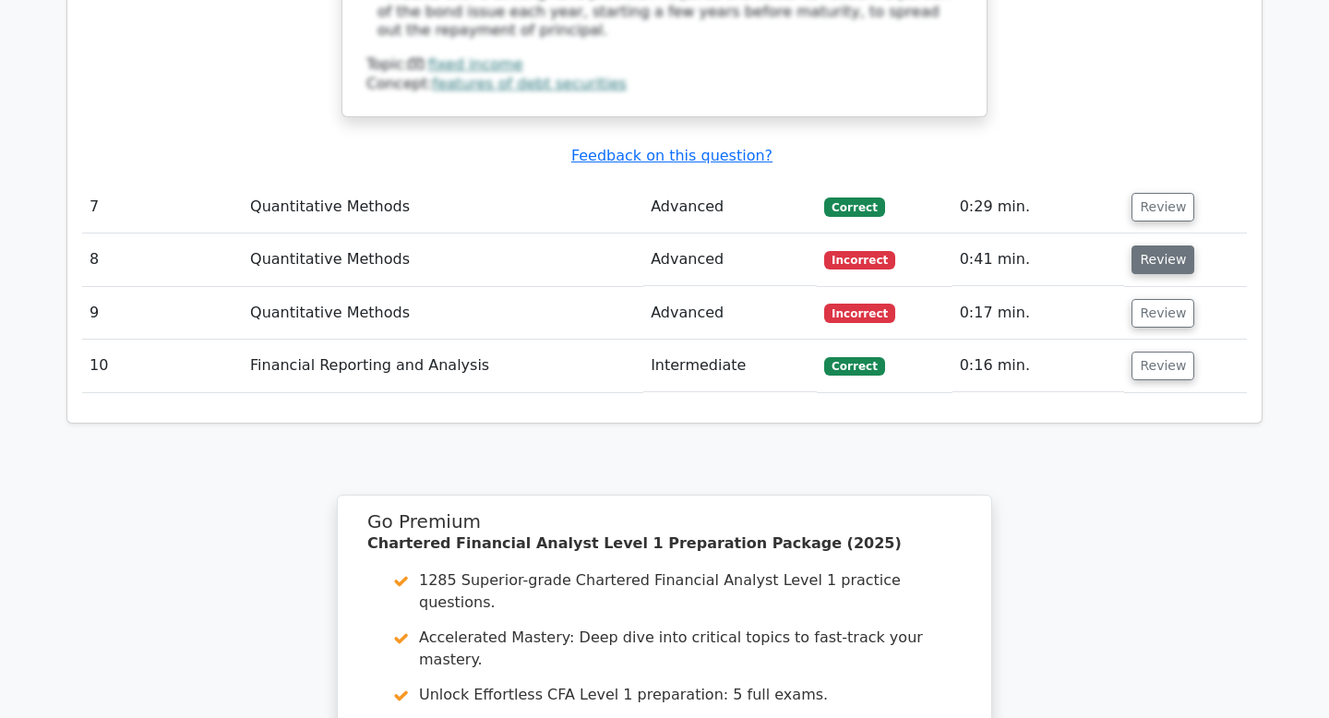
click at [1167, 245] on button "Review" at bounding box center [1162, 259] width 63 height 29
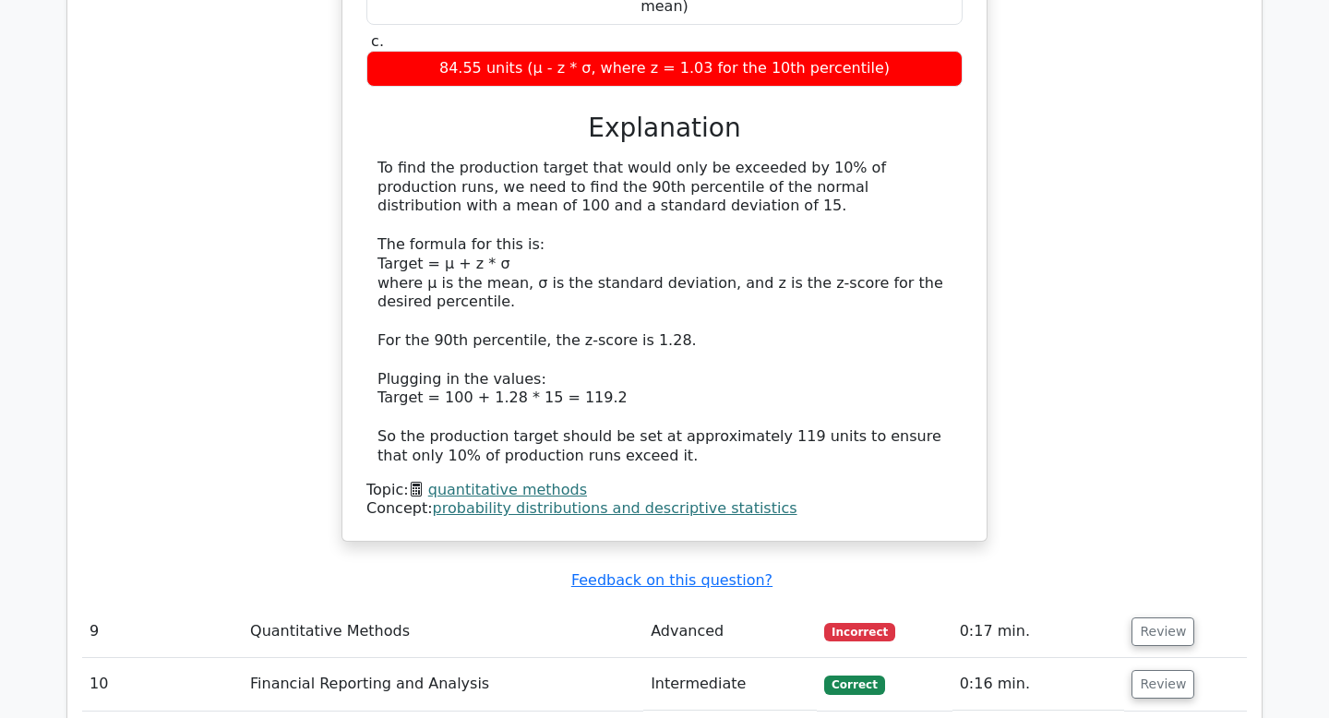
scroll to position [4311, 0]
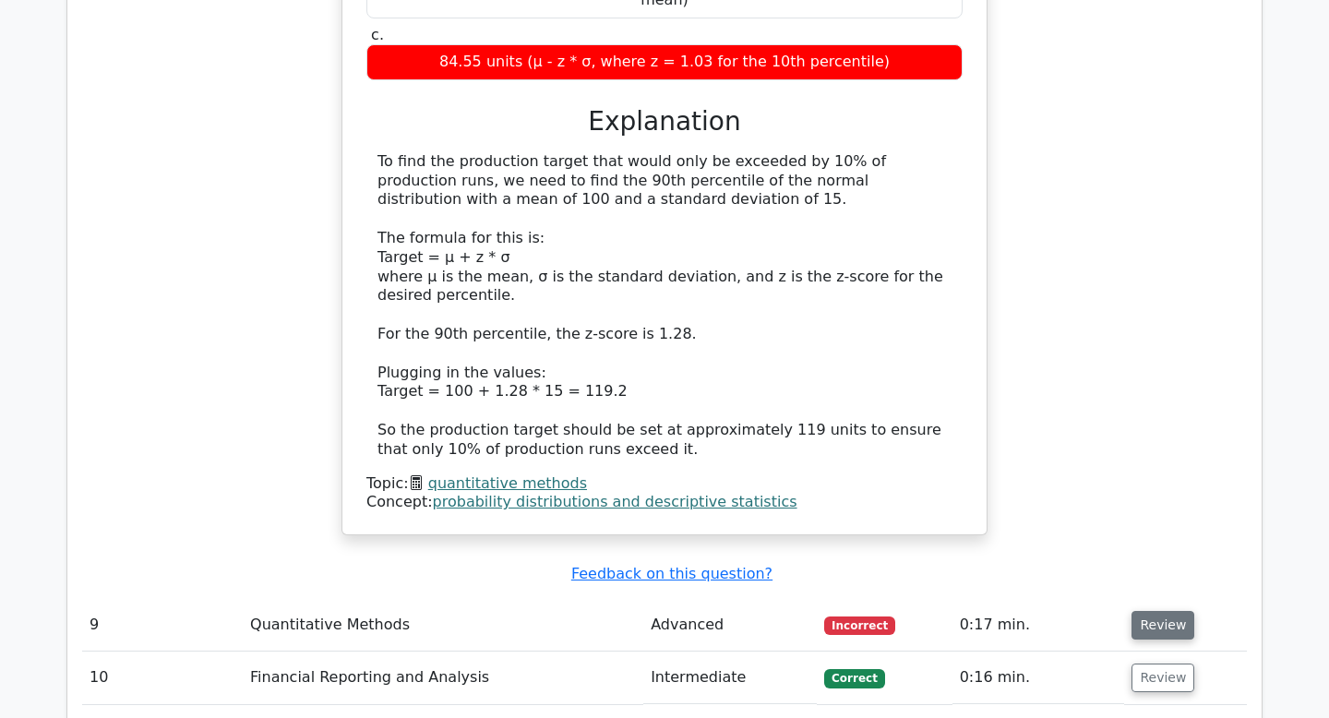
click at [1147, 611] on button "Review" at bounding box center [1162, 625] width 63 height 29
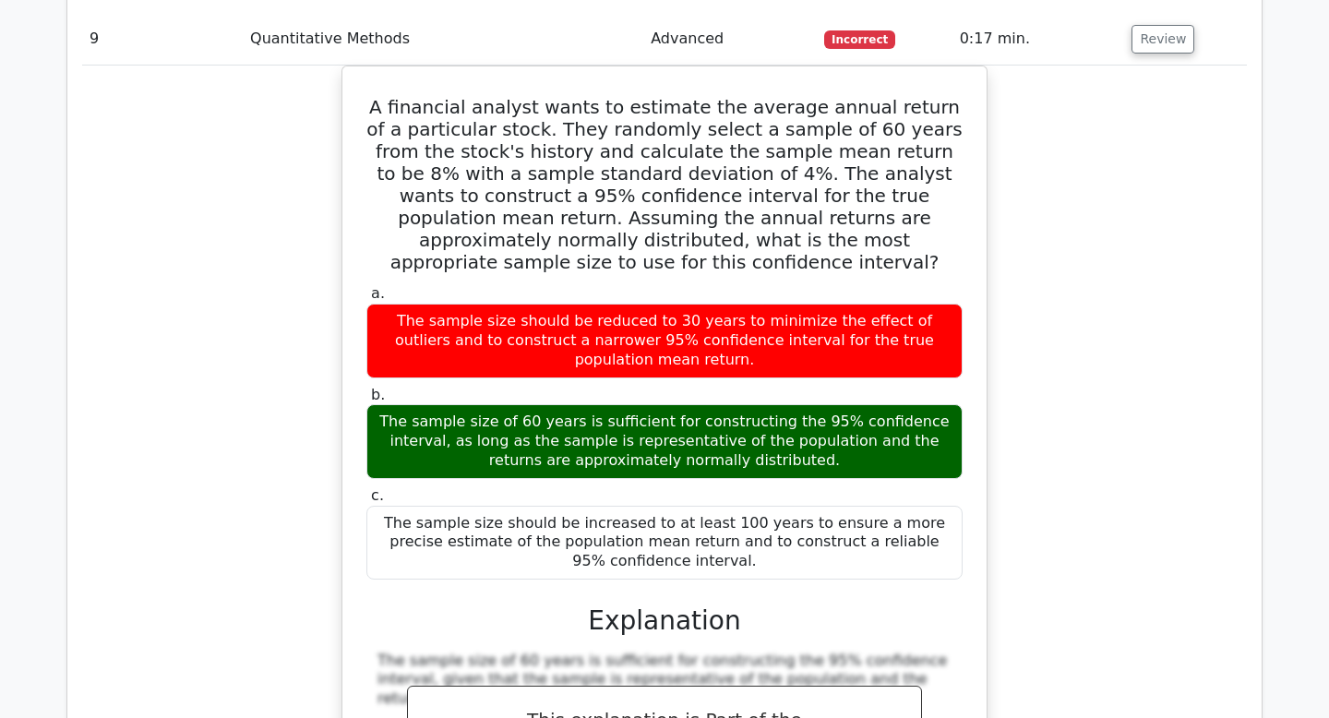
scroll to position [4899, 0]
